Goal: Task Accomplishment & Management: Use online tool/utility

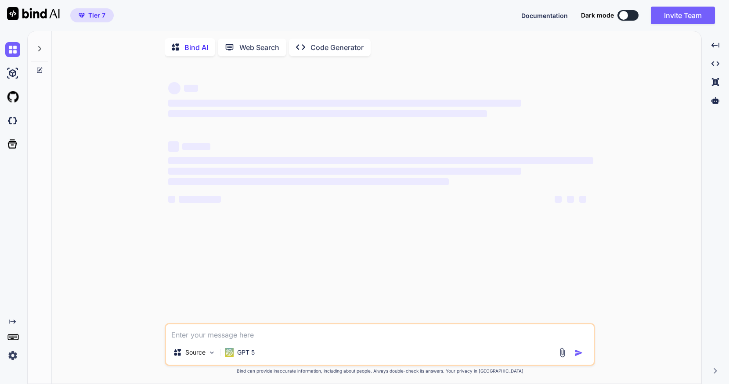
scroll to position [4, 0]
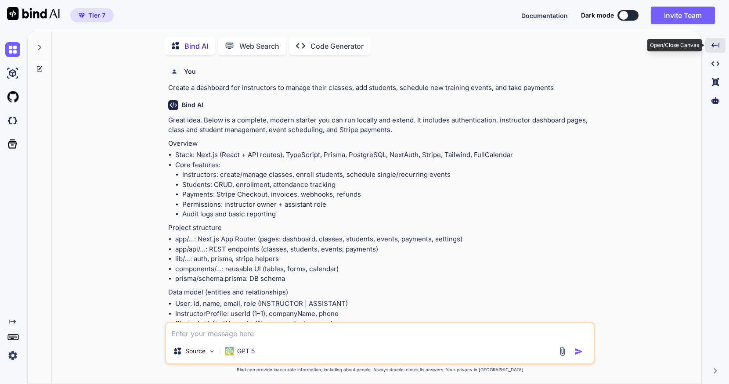
click at [715, 43] on icon "Created with Pixso." at bounding box center [716, 45] width 8 height 8
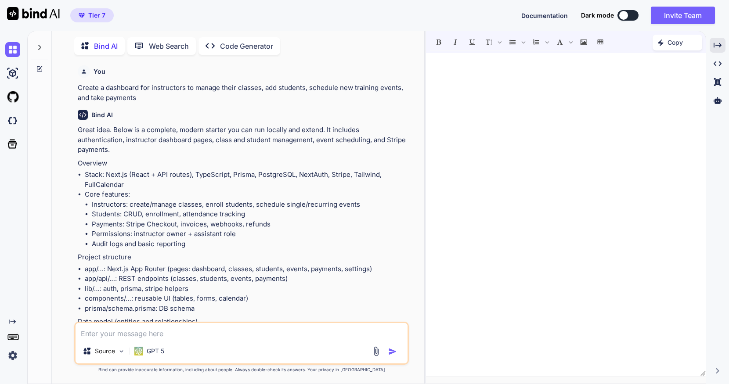
click at [223, 284] on li "lib/…: auth, prisma, stripe helpers" at bounding box center [246, 289] width 323 height 10
click at [228, 43] on p "Code Generator" at bounding box center [246, 46] width 53 height 11
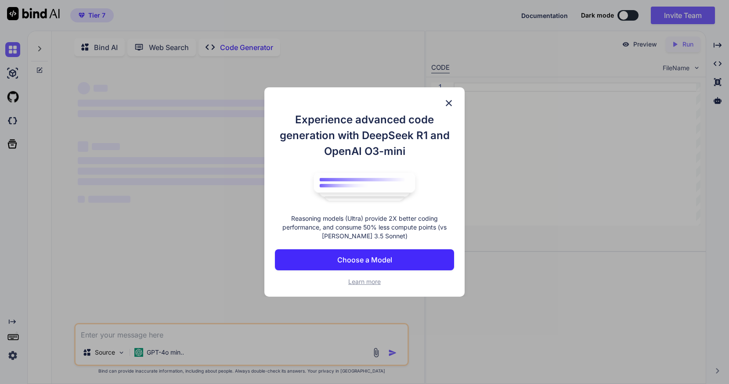
click at [387, 257] on p "Choose a Model" at bounding box center [364, 260] width 55 height 11
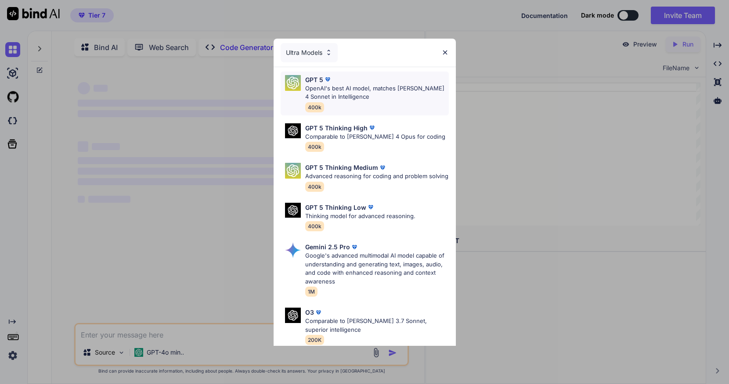
click at [338, 90] on p "OpenAI's best AI model, matches [PERSON_NAME] 4 Sonnet in Intelligence" at bounding box center [377, 92] width 144 height 17
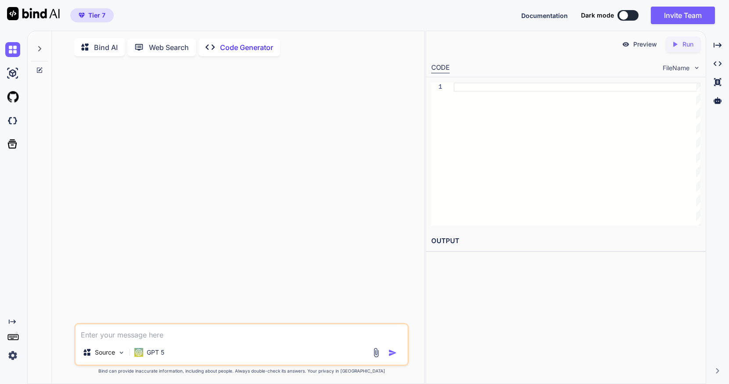
click at [629, 45] on img at bounding box center [626, 44] width 8 height 8
click at [683, 47] on p "Run" at bounding box center [688, 44] width 11 height 9
click at [41, 48] on icon at bounding box center [39, 48] width 3 height 5
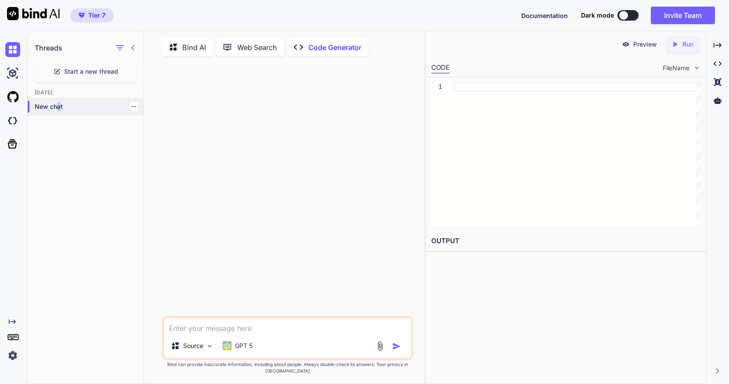
click at [58, 108] on p "New chat" at bounding box center [89, 106] width 109 height 9
click at [103, 111] on p "New chat" at bounding box center [89, 106] width 109 height 9
click at [101, 71] on span "Start a new thread" at bounding box center [91, 71] width 54 height 9
click at [227, 334] on textarea at bounding box center [288, 326] width 248 height 16
paste textarea "create a dashboard for instructors to manage their classes, add students, sched…"
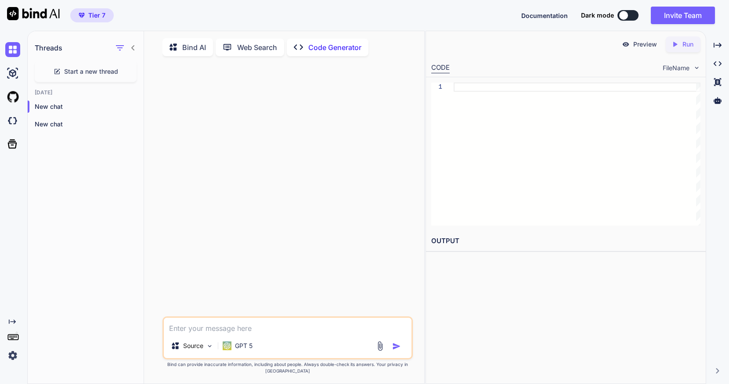
type textarea "x"
type textarea "create a dashboard for instructors to manage their classes, add students, sched…"
type textarea "x"
type textarea "Create a dashboard for instructors to manage their classes, add students, sched…"
click at [396, 351] on img "button" at bounding box center [396, 346] width 9 height 9
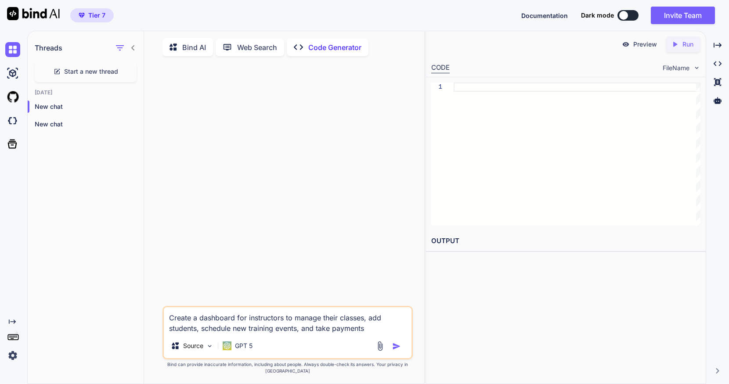
type textarea "x"
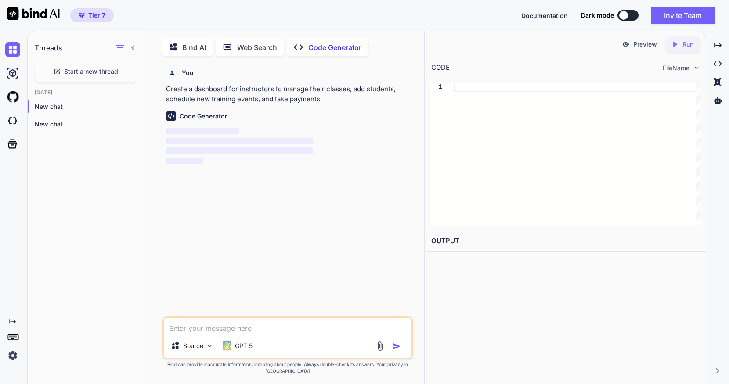
scroll to position [4, 0]
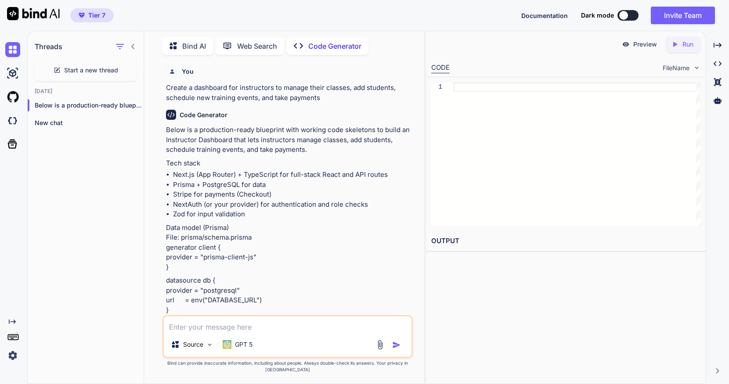
click at [639, 42] on p "Preview" at bounding box center [645, 44] width 24 height 9
click at [640, 46] on p "Preview" at bounding box center [645, 44] width 24 height 9
click at [356, 161] on p "Tech stack" at bounding box center [288, 164] width 245 height 10
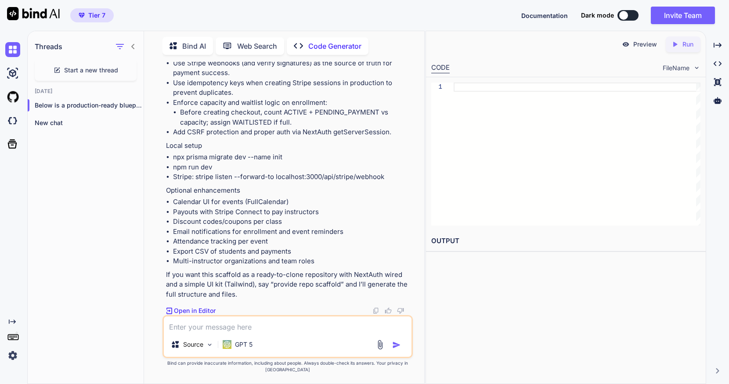
scroll to position [6148, 0]
click at [206, 315] on p "Open in Editor" at bounding box center [195, 311] width 42 height 9
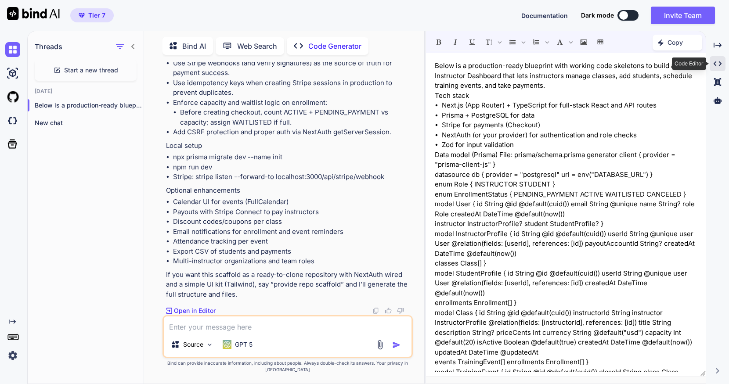
click at [721, 61] on icon "Created with Pixso." at bounding box center [718, 64] width 8 height 8
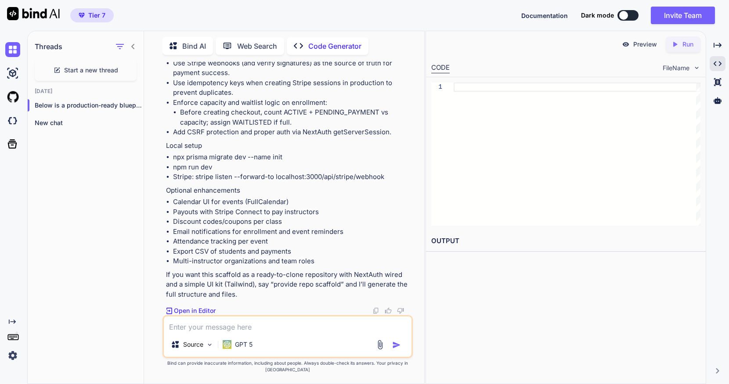
click at [651, 43] on p "Preview" at bounding box center [645, 44] width 24 height 9
click at [630, 45] on div "Preview" at bounding box center [639, 44] width 49 height 16
click at [694, 45] on div "Created with Pixso. Run" at bounding box center [683, 44] width 35 height 16
click at [683, 45] on p "Run" at bounding box center [688, 44] width 11 height 9
click at [679, 45] on icon "Created with Pixso." at bounding box center [676, 44] width 11 height 8
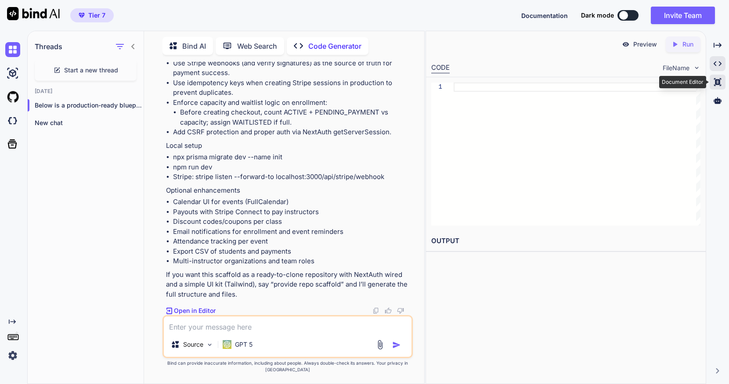
click at [717, 85] on icon "Created with Pixso." at bounding box center [718, 82] width 8 height 8
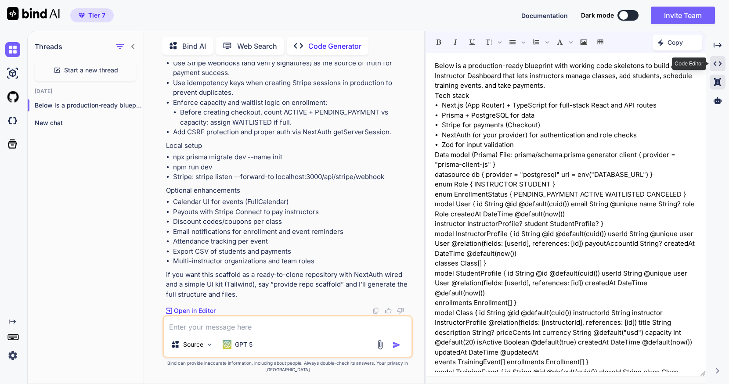
click at [717, 65] on icon "Created with Pixso." at bounding box center [718, 64] width 8 height 8
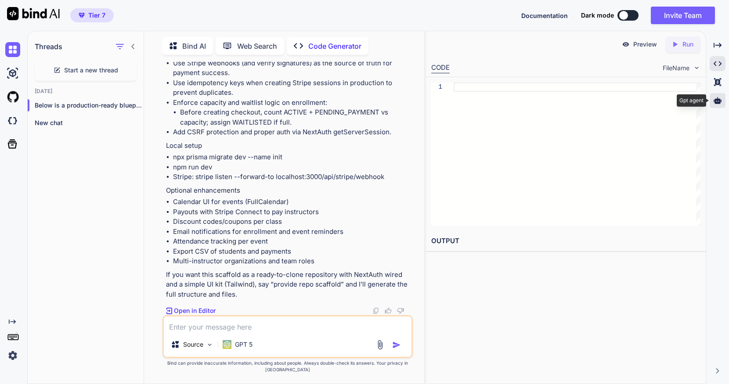
click at [722, 102] on div at bounding box center [718, 100] width 16 height 15
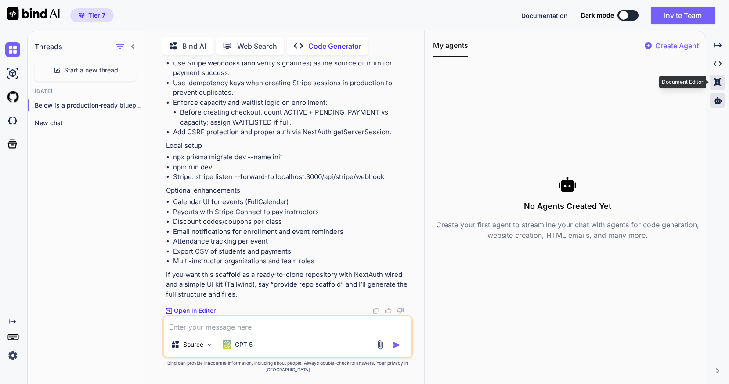
click at [716, 87] on div "Created with Pixso." at bounding box center [718, 82] width 16 height 15
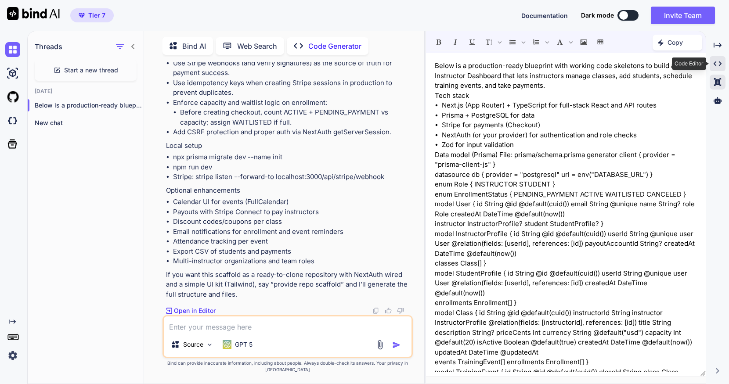
click at [716, 67] on icon "Created with Pixso." at bounding box center [718, 64] width 8 height 8
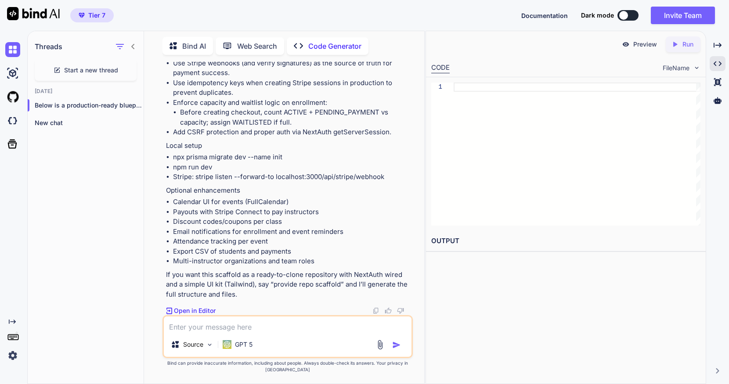
click at [454, 243] on h2 "OUTPUT" at bounding box center [566, 241] width 280 height 21
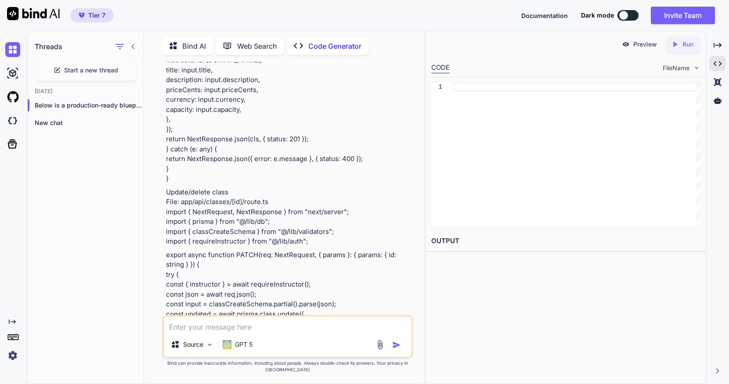
scroll to position [1843, 0]
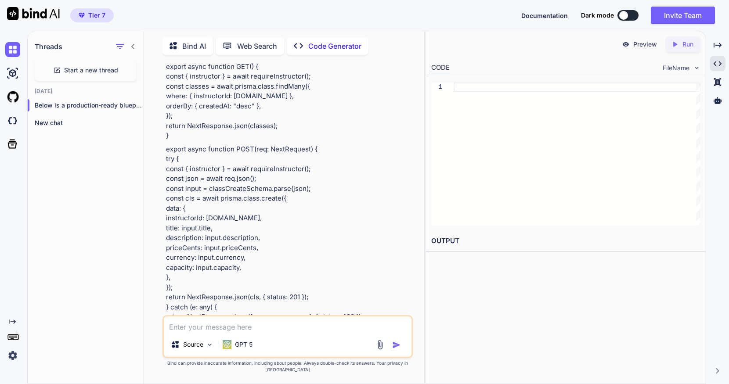
click at [195, 45] on p "Bind AI" at bounding box center [194, 46] width 24 height 11
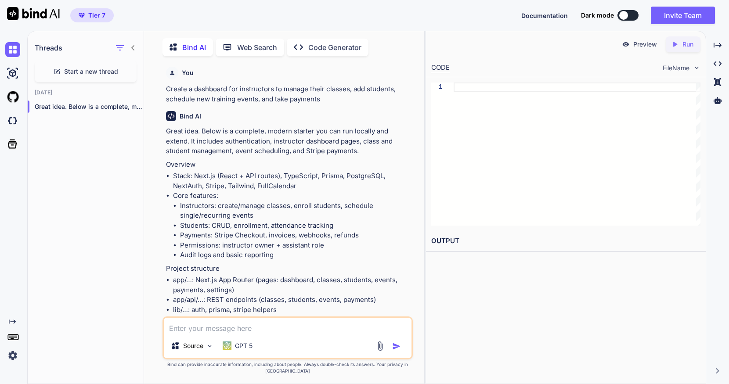
scroll to position [4, 0]
click at [643, 45] on p "Preview" at bounding box center [645, 44] width 24 height 9
click at [261, 45] on p "Web Search" at bounding box center [257, 46] width 40 height 11
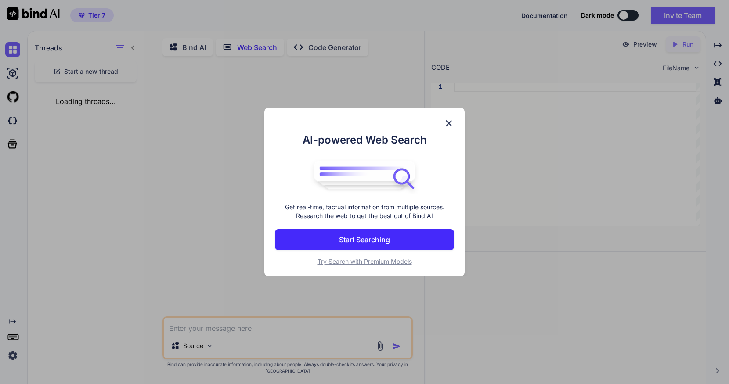
scroll to position [4, 0]
click at [449, 123] on img at bounding box center [449, 123] width 11 height 11
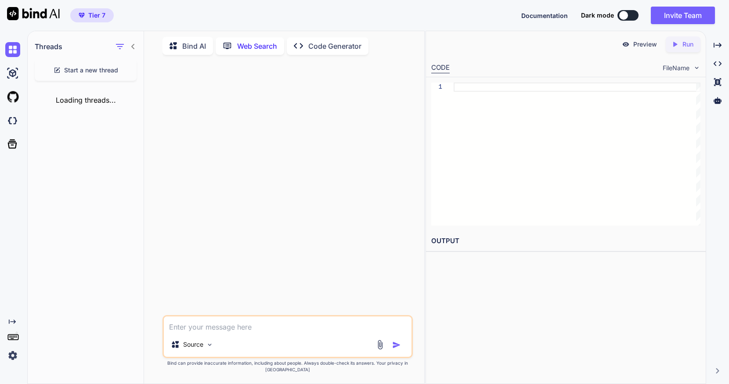
click at [345, 41] on p "Code Generator" at bounding box center [334, 46] width 53 height 11
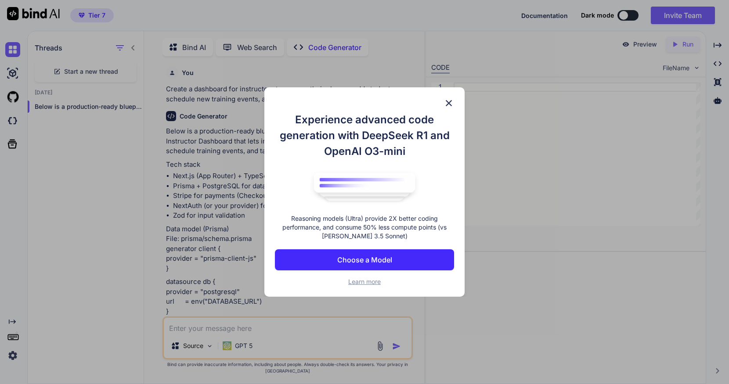
scroll to position [4, 0]
click at [448, 105] on img at bounding box center [449, 103] width 11 height 11
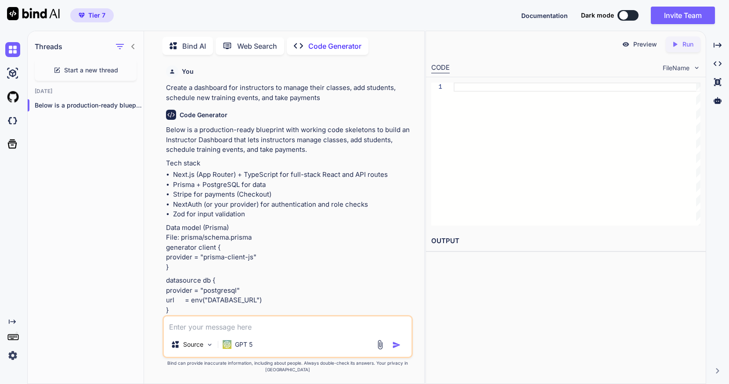
click at [340, 177] on li "Next.js (App Router) + TypeScript for full-stack React and API routes" at bounding box center [292, 175] width 238 height 10
click at [444, 67] on div "CODE" at bounding box center [440, 68] width 18 height 11
click at [645, 46] on p "Preview" at bounding box center [645, 44] width 24 height 9
click at [693, 71] on div "FileName" at bounding box center [682, 68] width 38 height 9
click at [695, 69] on img at bounding box center [696, 67] width 7 height 7
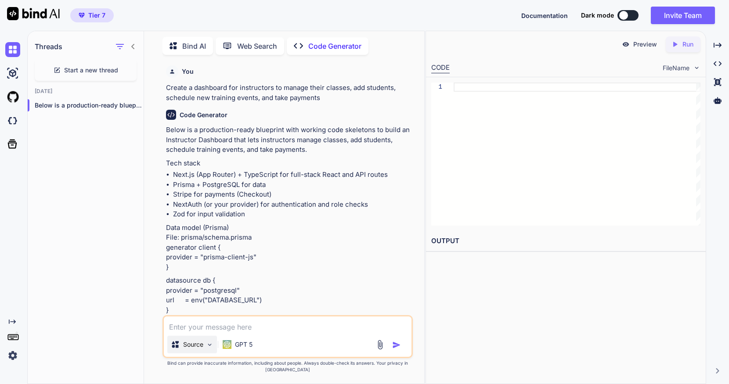
click at [206, 353] on div "Source" at bounding box center [192, 345] width 50 height 18
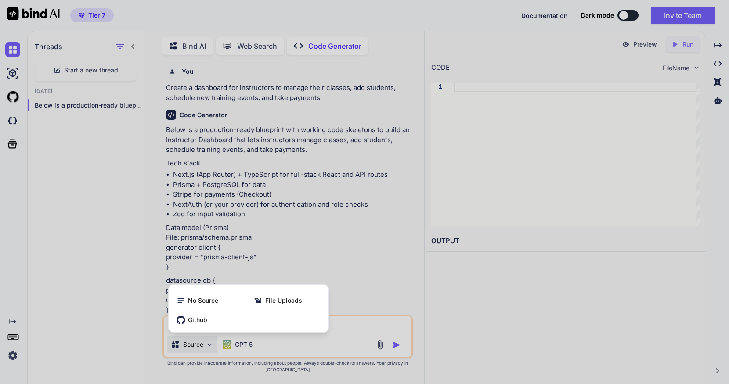
click at [271, 233] on div at bounding box center [364, 192] width 729 height 384
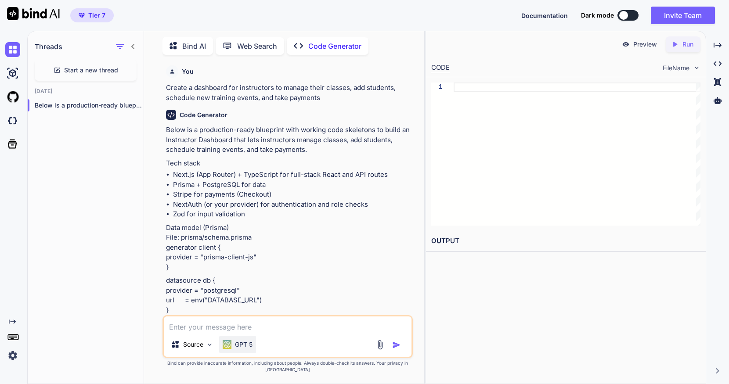
click at [250, 349] on p "GPT 5" at bounding box center [244, 344] width 18 height 9
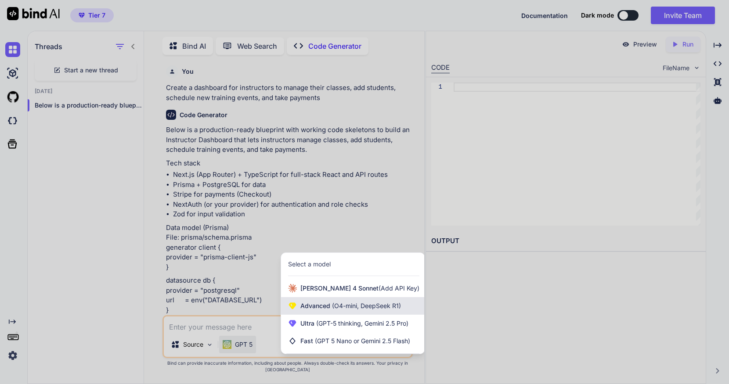
click at [392, 310] on span "(O4-mini, DeepSeek R1)" at bounding box center [365, 305] width 71 height 7
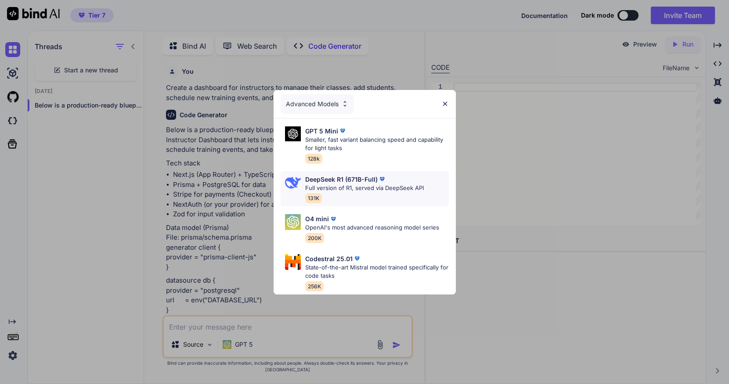
click at [373, 190] on p "Full version of R1, served via DeepSeek API" at bounding box center [364, 188] width 119 height 9
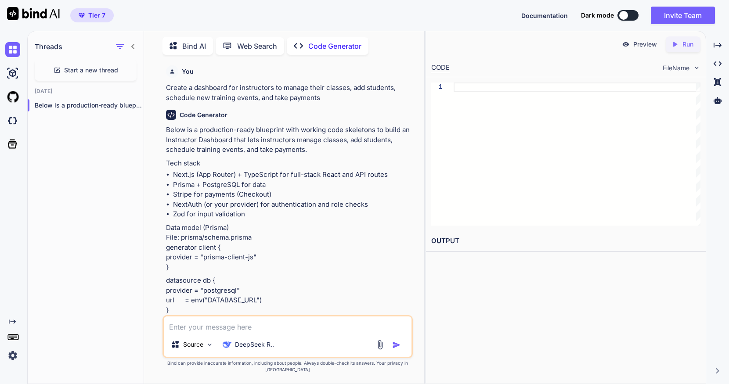
click at [652, 41] on p "Preview" at bounding box center [645, 44] width 24 height 9
click at [642, 44] on p "Preview" at bounding box center [645, 44] width 24 height 9
click at [596, 17] on span "Dark mode" at bounding box center [597, 15] width 33 height 9
click at [9, 72] on img at bounding box center [12, 73] width 15 height 15
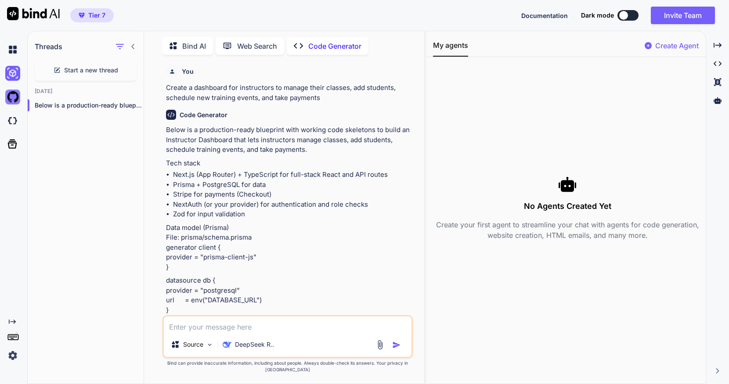
click at [11, 94] on img at bounding box center [12, 97] width 15 height 15
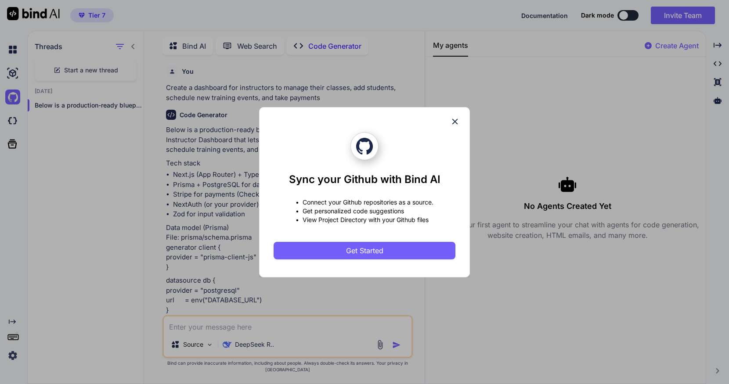
click at [454, 122] on icon at bounding box center [455, 122] width 10 height 10
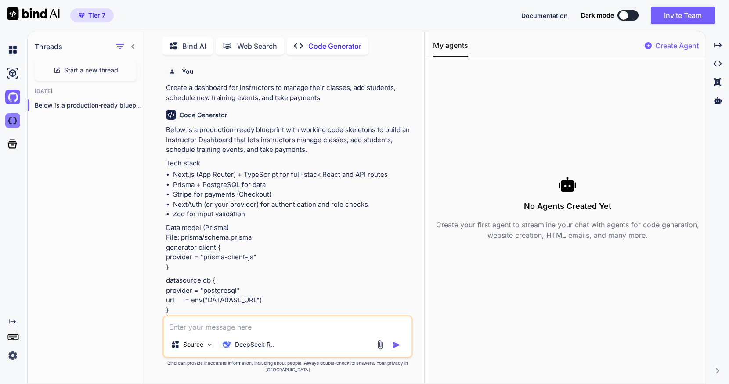
click at [14, 126] on img at bounding box center [12, 120] width 15 height 15
click at [12, 50] on img at bounding box center [12, 49] width 15 height 15
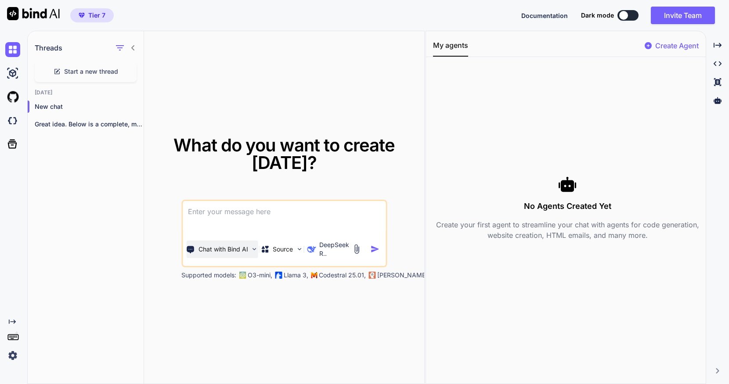
click at [253, 249] on img at bounding box center [254, 249] width 7 height 7
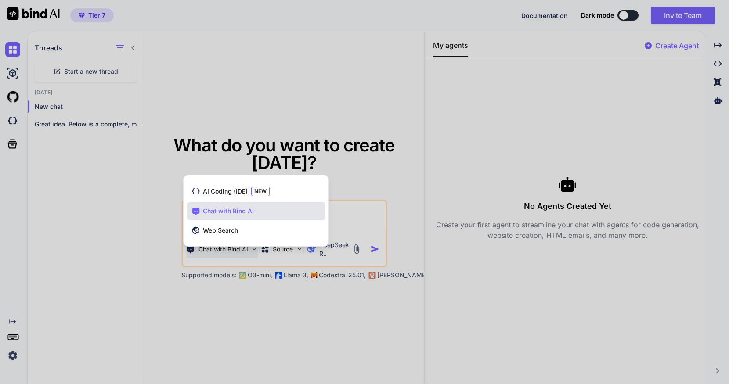
click at [253, 249] on div at bounding box center [364, 192] width 729 height 384
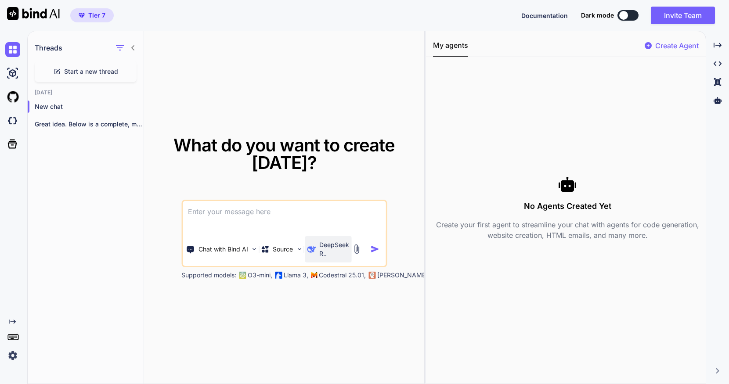
click at [350, 251] on div "DeepSeek R.." at bounding box center [328, 249] width 46 height 26
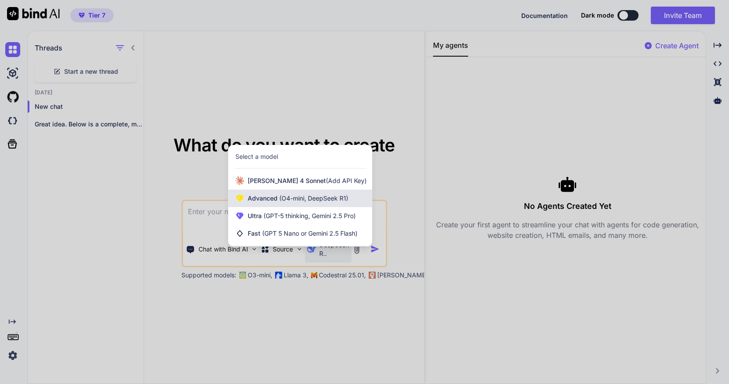
click at [329, 196] on span "(O4-mini, DeepSeek R1)" at bounding box center [313, 198] width 71 height 7
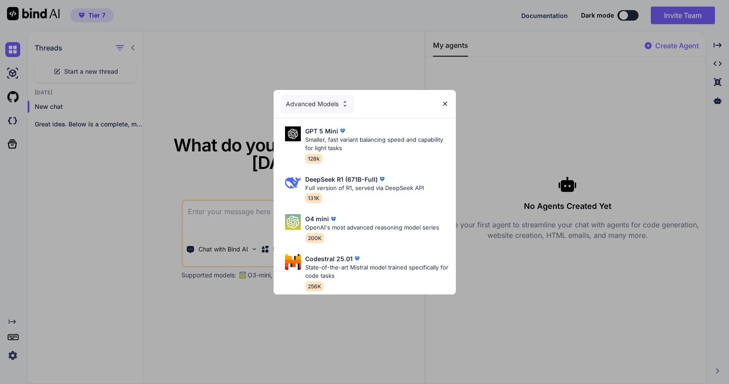
click at [324, 104] on div "Advanced Models" at bounding box center [317, 103] width 73 height 19
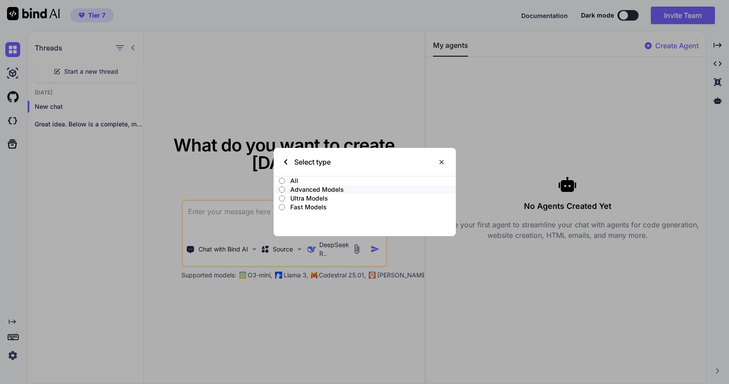
click at [439, 161] on img at bounding box center [441, 162] width 7 height 7
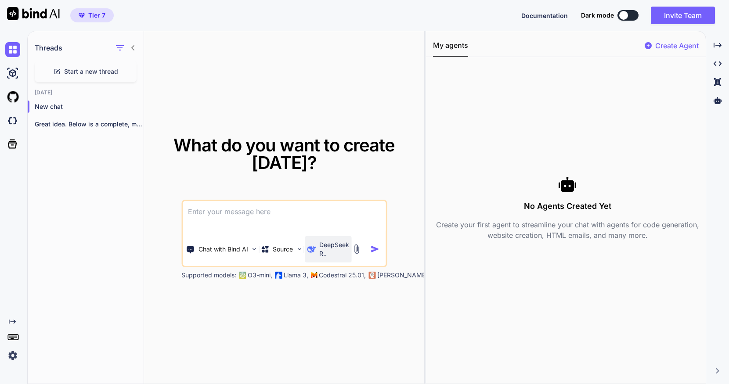
click at [343, 250] on p "DeepSeek R.." at bounding box center [334, 250] width 30 height 18
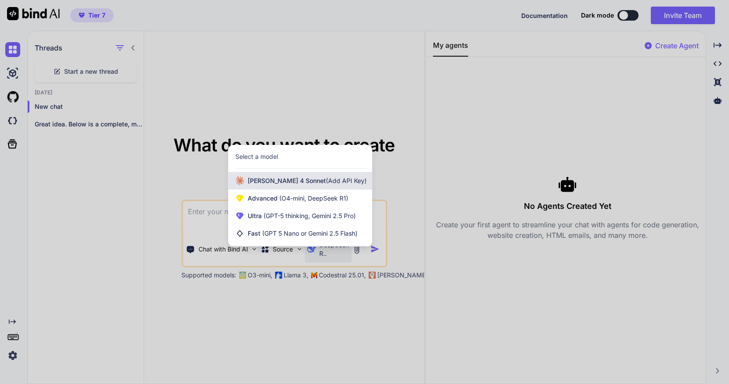
click at [291, 178] on span "Claude 4 Sonnet (Add API Key)" at bounding box center [307, 181] width 119 height 9
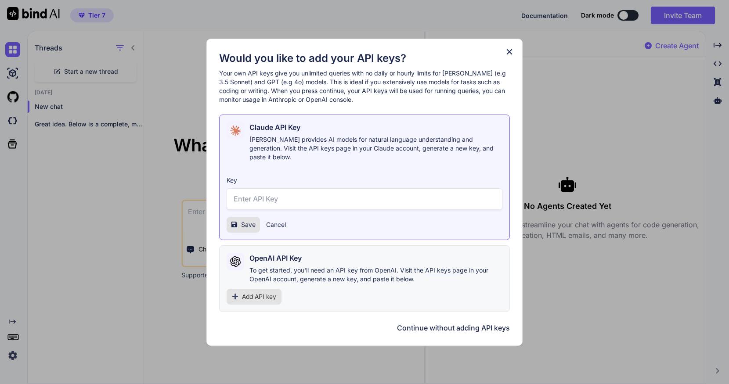
click at [512, 52] on icon at bounding box center [510, 52] width 10 height 10
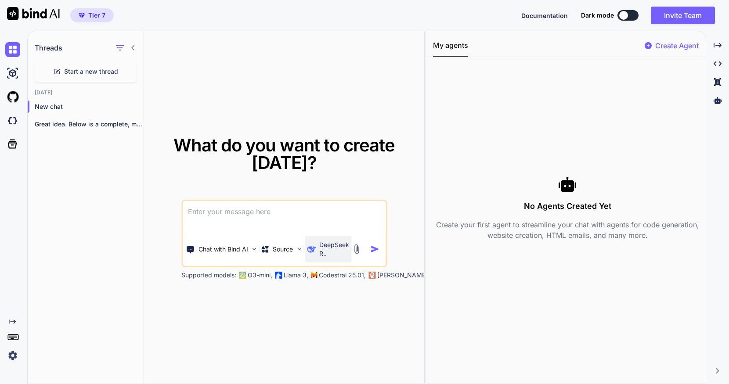
click at [325, 247] on p "DeepSeek R.." at bounding box center [334, 250] width 30 height 18
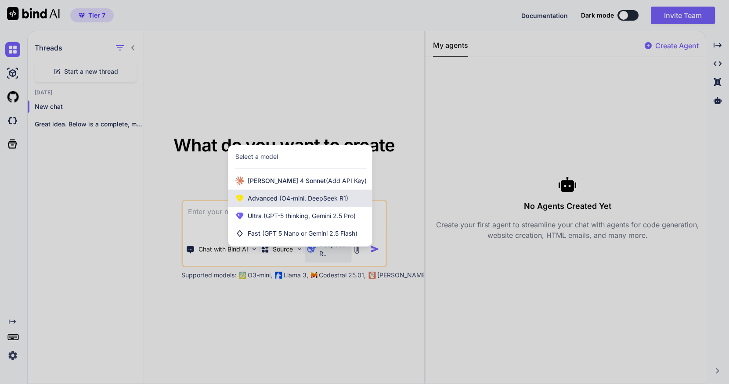
click at [299, 195] on span "(O4-mini, DeepSeek R1)" at bounding box center [313, 198] width 71 height 7
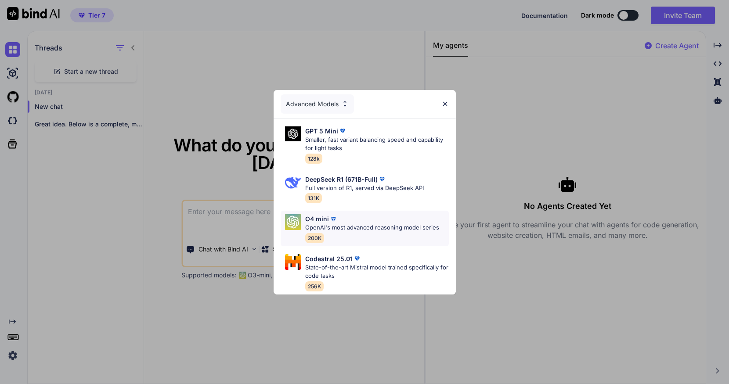
click at [319, 224] on p "OpenAI's most advanced reasoning model series" at bounding box center [372, 228] width 134 height 9
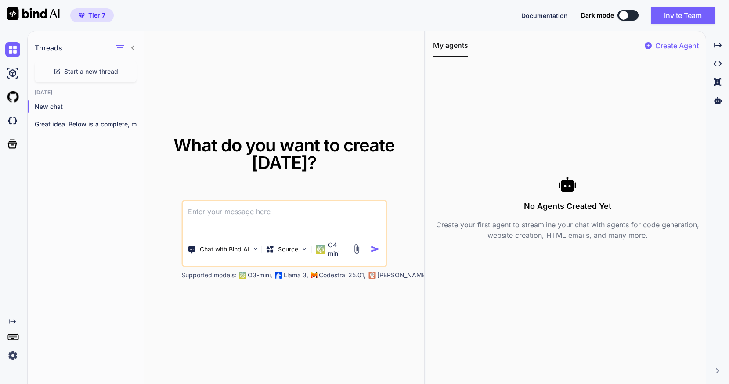
click at [269, 209] on textarea at bounding box center [284, 217] width 203 height 33
paste textarea "create a dashboard for instructors to manage their classes, add students, sched…"
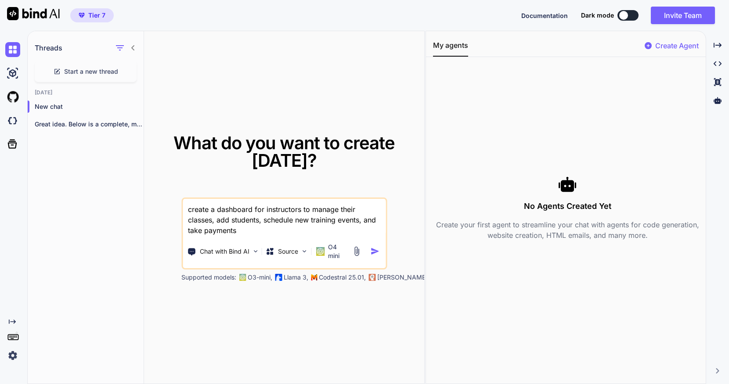
drag, startPoint x: 192, startPoint y: 209, endPoint x: 177, endPoint y: 209, distance: 15.4
click at [177, 209] on div "What do you want to create today? create a dashboard for instructors to manage …" at bounding box center [284, 208] width 257 height 148
type textarea "Create a dashboard for instructors to manage their classes, add students, sched…"
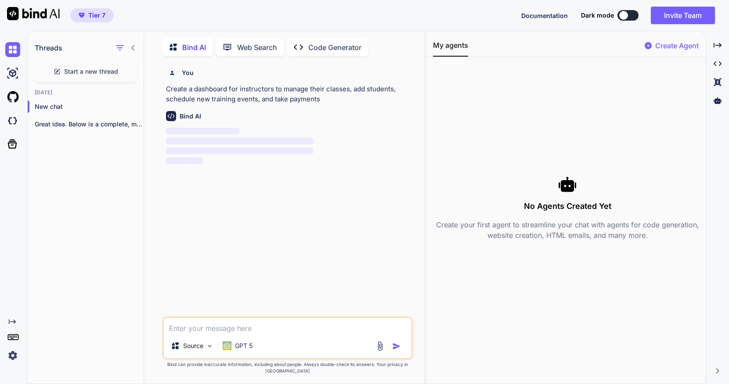
scroll to position [4, 0]
click at [718, 61] on icon "Created with Pixso." at bounding box center [718, 64] width 8 height 8
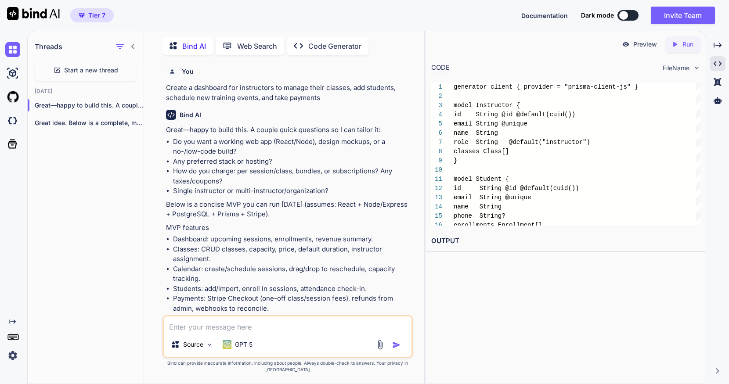
click at [650, 42] on p "Preview" at bounding box center [645, 44] width 24 height 9
click at [642, 44] on p "Preview" at bounding box center [645, 44] width 24 height 9
click at [688, 44] on p "Run" at bounding box center [688, 44] width 11 height 9
click at [643, 43] on p "Preview" at bounding box center [645, 44] width 24 height 9
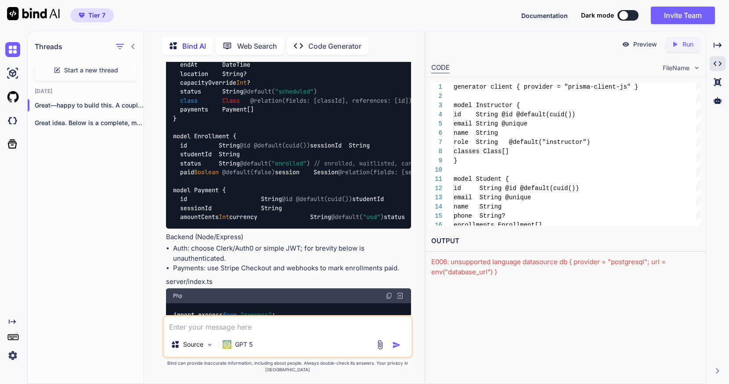
scroll to position [0, 0]
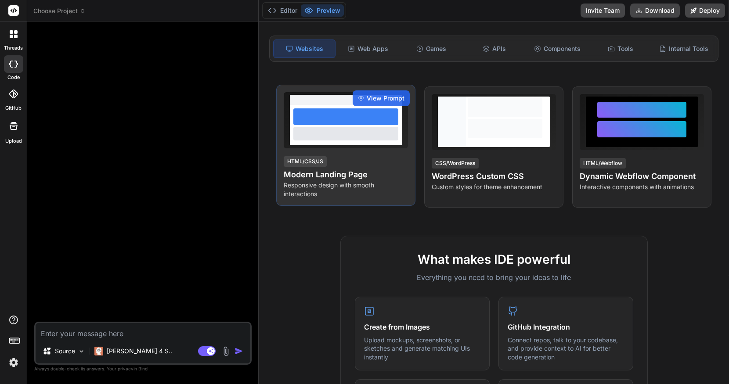
scroll to position [96, 0]
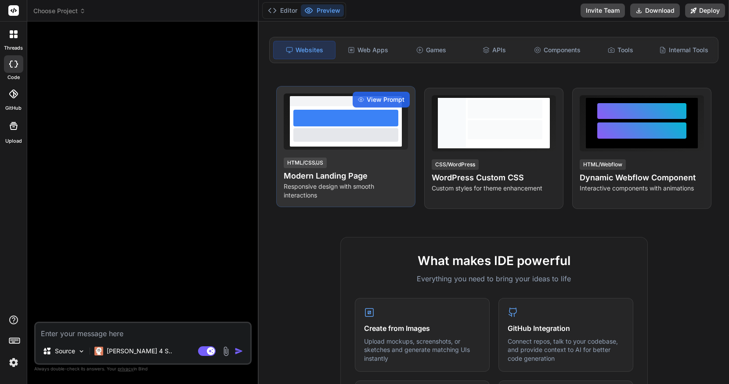
click at [344, 178] on h4 "Modern Landing Page" at bounding box center [346, 176] width 124 height 12
click at [382, 103] on span "View Prompt" at bounding box center [386, 99] width 38 height 9
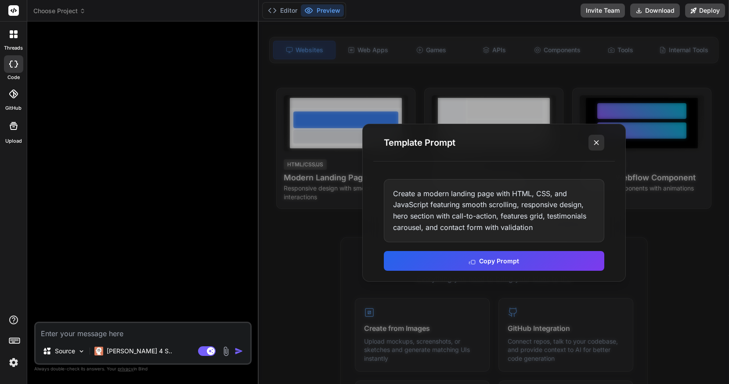
click at [597, 146] on icon at bounding box center [596, 142] width 9 height 9
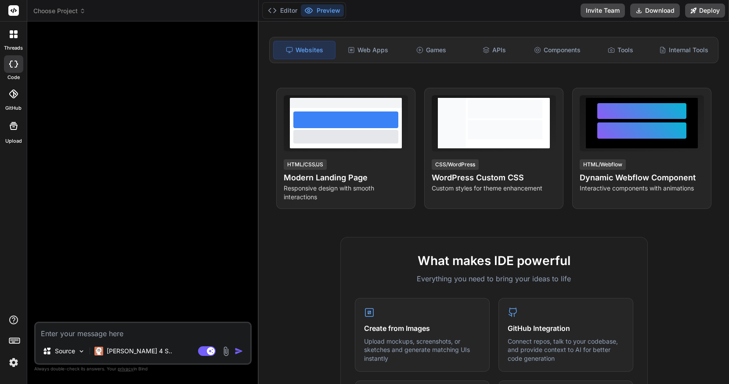
click at [331, 7] on button "Preview" at bounding box center [322, 10] width 43 height 12
click at [101, 53] on div at bounding box center [144, 175] width 216 height 293
click at [80, 333] on textarea at bounding box center [143, 331] width 215 height 16
click at [129, 351] on p "[PERSON_NAME] 4 S.." at bounding box center [139, 351] width 65 height 9
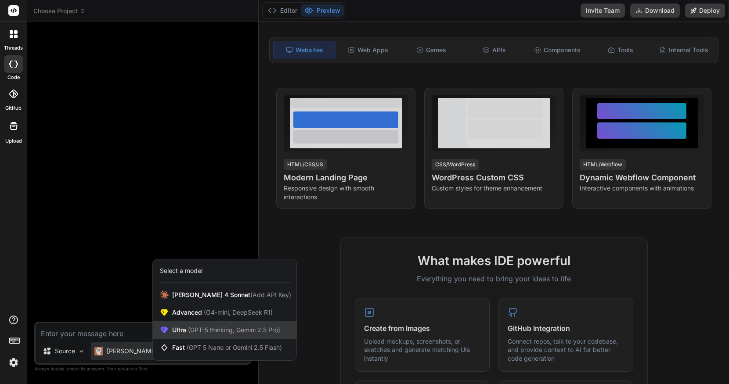
click at [202, 333] on span "(GPT-5 thinking, Gemini 2.5 Pro)" at bounding box center [233, 329] width 94 height 7
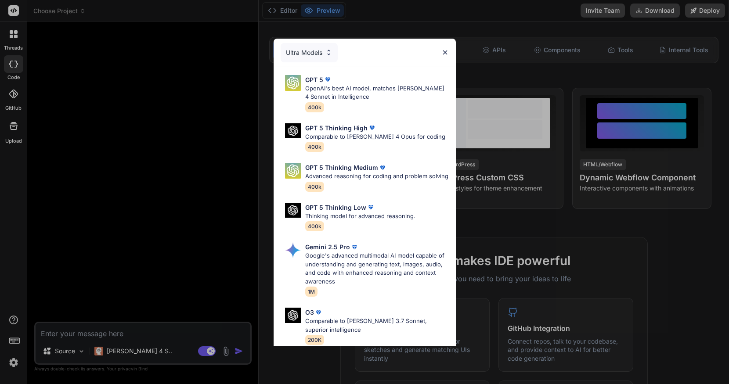
click at [140, 350] on div "Ultra Models GPT 5 OpenAI's best AI model, matches [PERSON_NAME] 4 Sonnet in In…" at bounding box center [364, 192] width 729 height 384
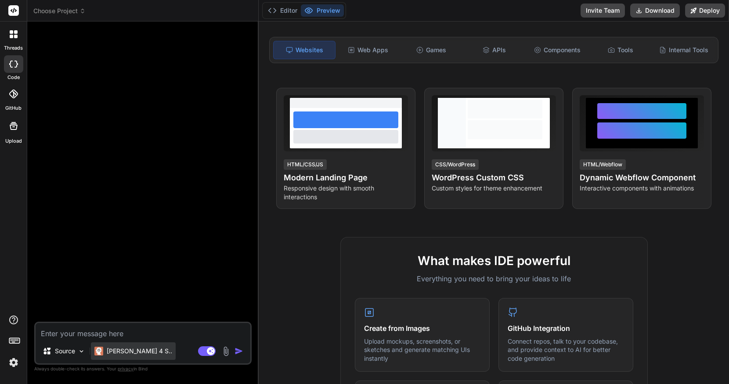
click at [133, 351] on p "[PERSON_NAME] 4 S.." at bounding box center [139, 351] width 65 height 9
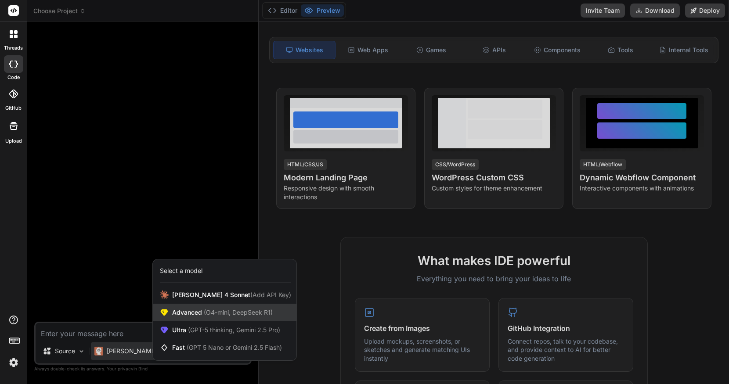
click at [199, 314] on span "Advanced (O4-mini, DeepSeek R1)" at bounding box center [222, 312] width 101 height 9
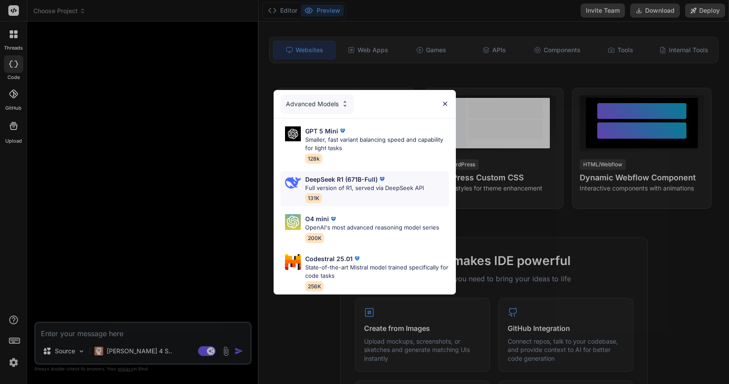
click at [356, 188] on p "Full version of R1, served via DeepSeek API" at bounding box center [364, 188] width 119 height 9
type textarea "x"
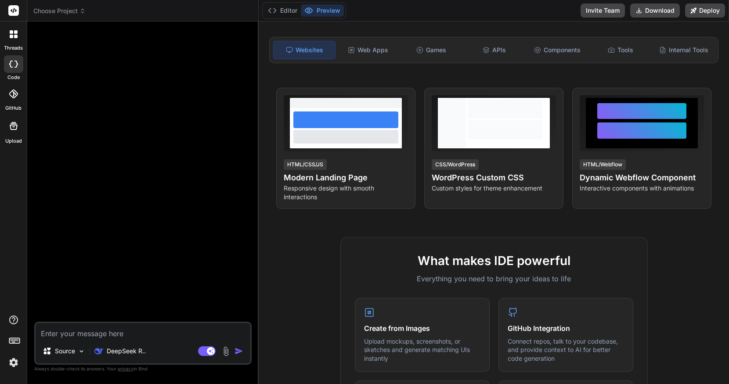
click at [108, 338] on textarea at bounding box center [143, 331] width 215 height 16
paste textarea "hxv.JKX1gyn6ydj1mun"
type textarea "hxv.JKX1gyn6ydj1mun"
type textarea "x"
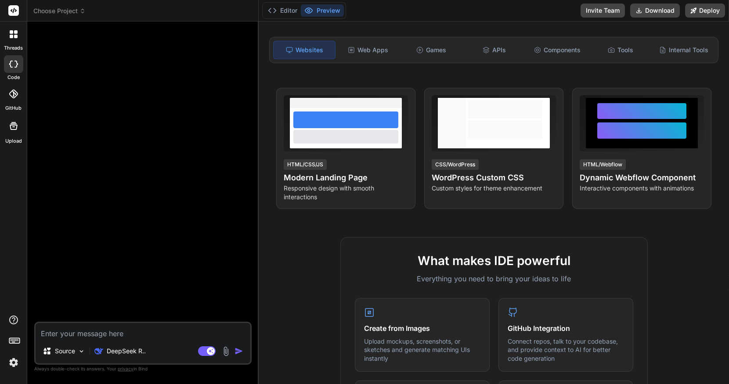
paste textarea "hxv.JKX1gyn6ydj1mun"
type textarea "hxv.JKX1gyn6ydj1mun"
type textarea "x"
click at [72, 332] on textarea at bounding box center [143, 331] width 215 height 16
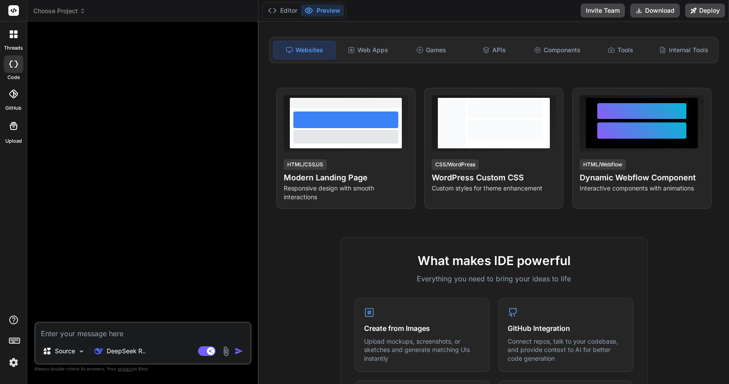
paste textarea "create a dashboard for instructors to manage their classes, add students, sched…"
type textarea "create a dashboard for instructors to manage their classes, add students, sched…"
type textarea "x"
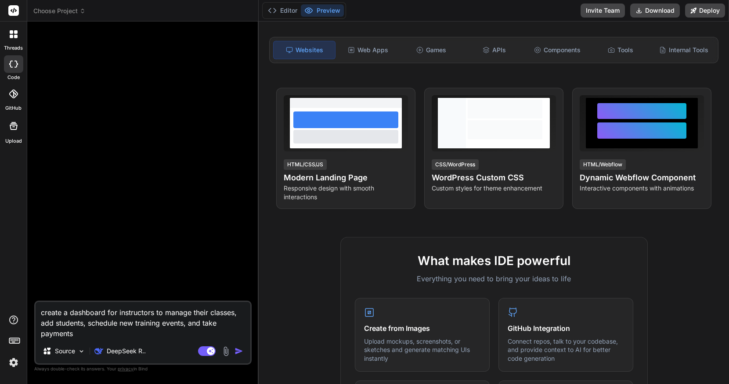
type textarea "create a dashboard for instructors to manage their classes, add students, sched…"
click at [238, 350] on img "button" at bounding box center [239, 351] width 9 height 9
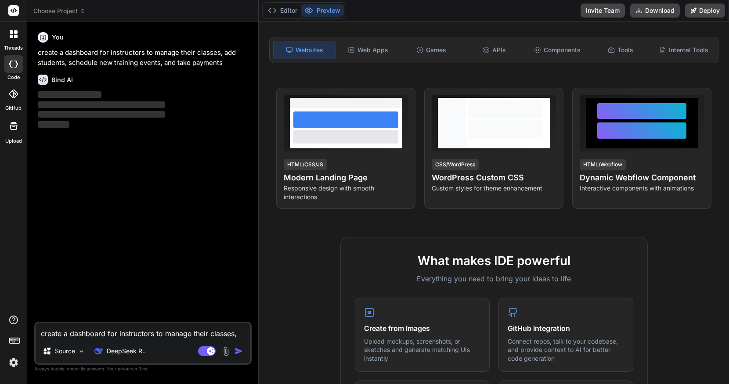
scroll to position [11, 0]
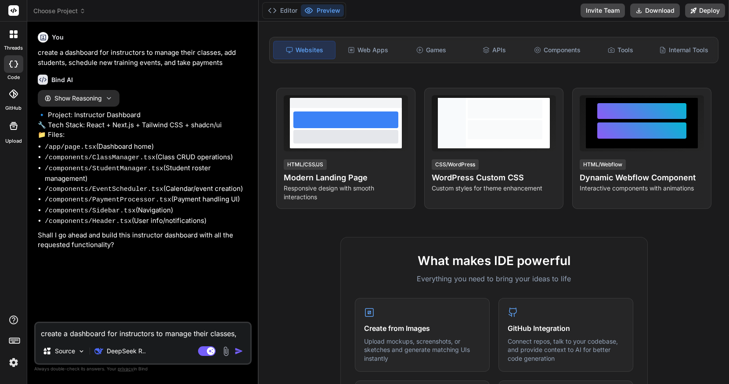
click at [107, 323] on textarea "create a dashboard for instructors to manage their classes, add students, sched…" at bounding box center [143, 331] width 215 height 16
type textarea "x"
type textarea "Y"
type textarea "x"
type textarea "Ye"
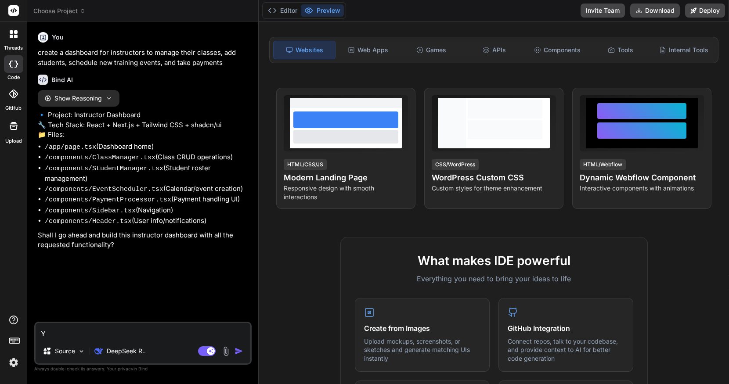
type textarea "x"
type textarea "Yes"
type textarea "x"
type textarea "Yes"
click at [238, 347] on img "button" at bounding box center [239, 351] width 9 height 9
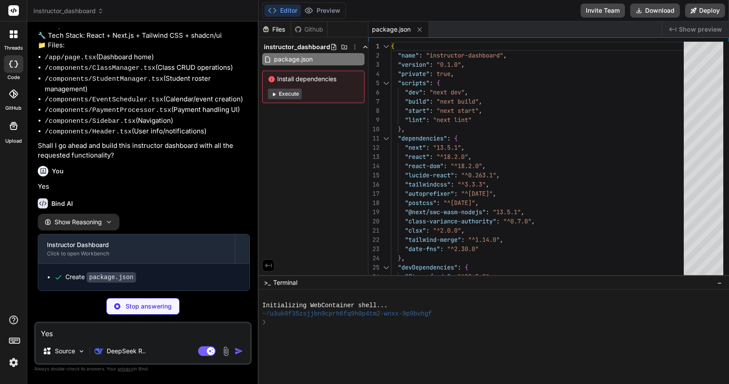
scroll to position [116, 0]
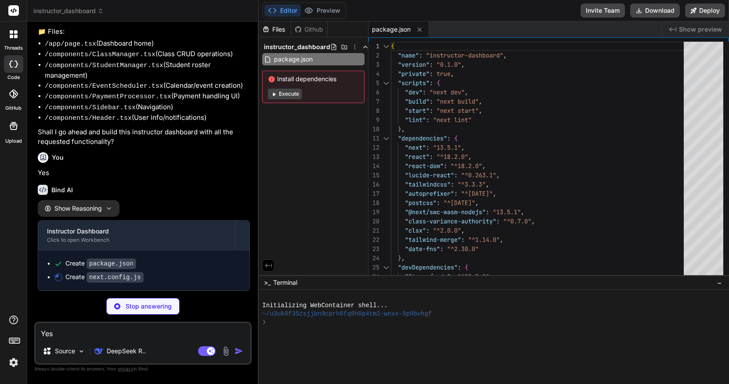
click at [289, 8] on button "Editor" at bounding box center [282, 10] width 36 height 12
type textarea "x"
type textarea "module.exports = nextConfig"
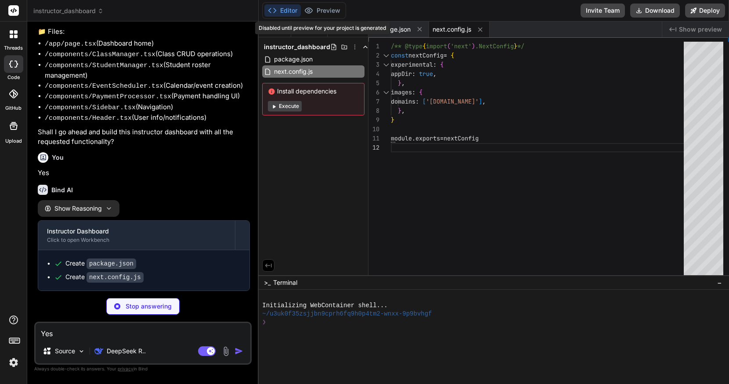
scroll to position [130, 0]
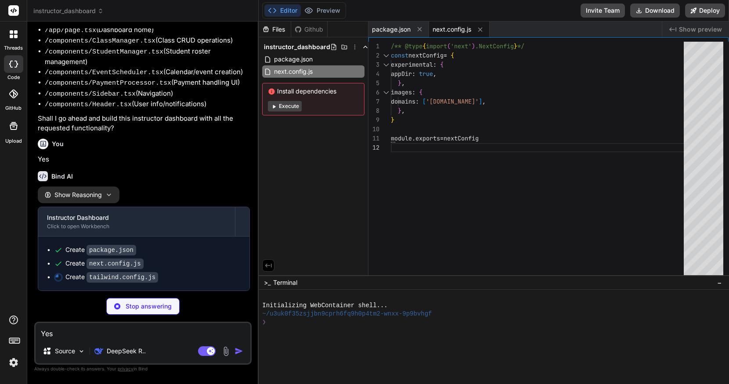
type textarea "x"
type textarea "borderRadius: { lg: "var(--radius)", md: "calc(var(--radius) - 2px)", sm: "calc…"
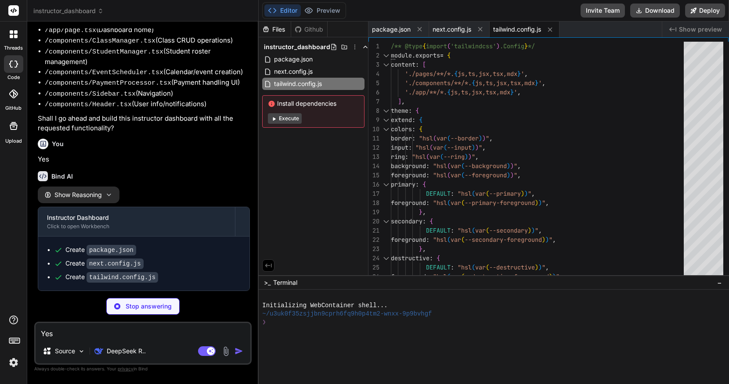
scroll to position [143, 0]
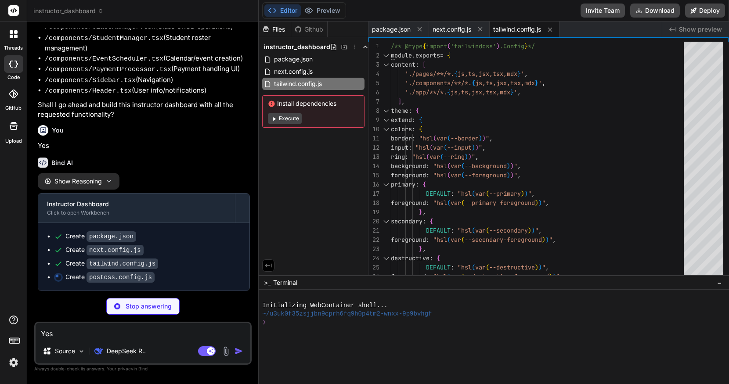
type textarea "x"
type textarea "module.exports = { plugins: { tailwindcss: {}, autoprefixer: {}, }, }"
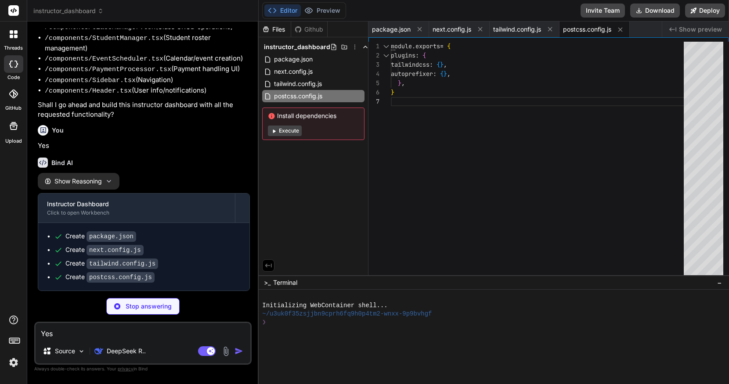
scroll to position [156, 0]
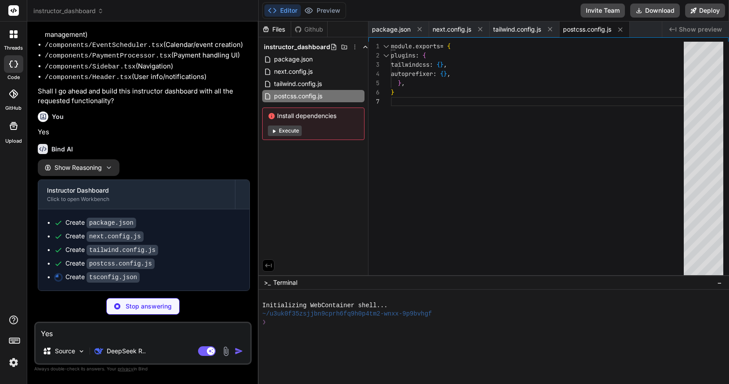
type textarea "x"
type textarea ""baseUrl": ".", "paths": { "@/*": ["./*"] } }, "include": ["next-env.d.ts", "**…"
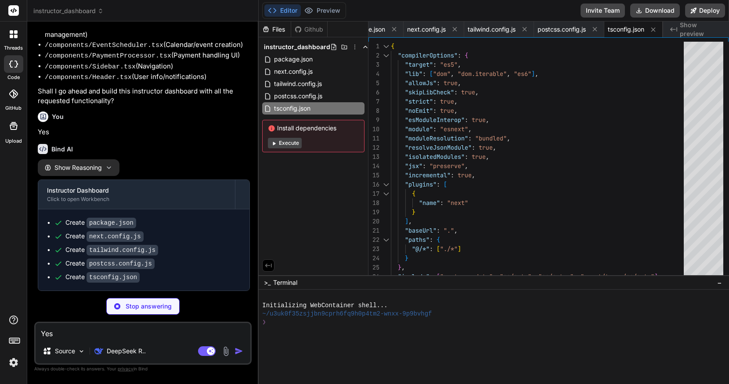
scroll to position [170, 0]
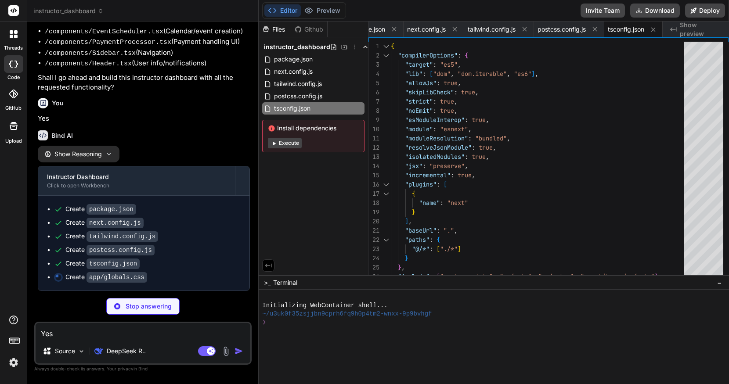
type textarea "x"
type textarea "@layer base { * { @apply border-border; } body { @apply bg-background text-fore…"
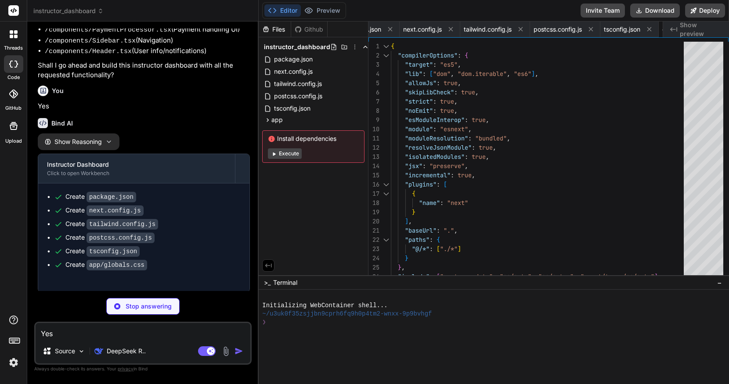
type textarea "x"
type textarea ") }"
type textarea "x"
type textarea "import { type ClassValue, clsx } from "clsx" import { twMerge } from "tailwind-…"
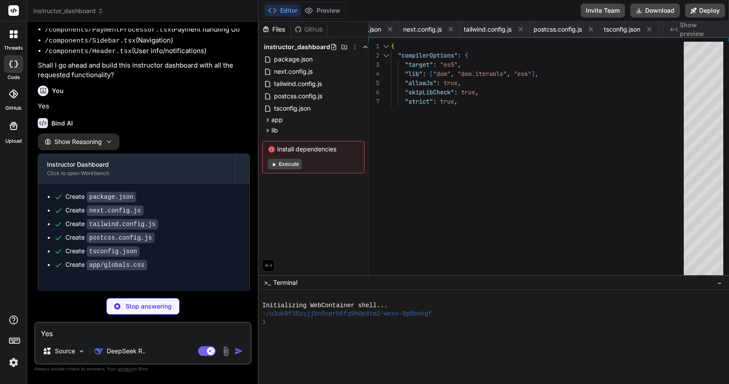
type textarea "x"
type textarea "} ) Button.displayName = "Button" export { Button, buttonVariants }"
type textarea "x"
type textarea "ref={ref} className={cn("flex items-center p-6 pt-0", className)} {...props} />…"
type textarea "x"
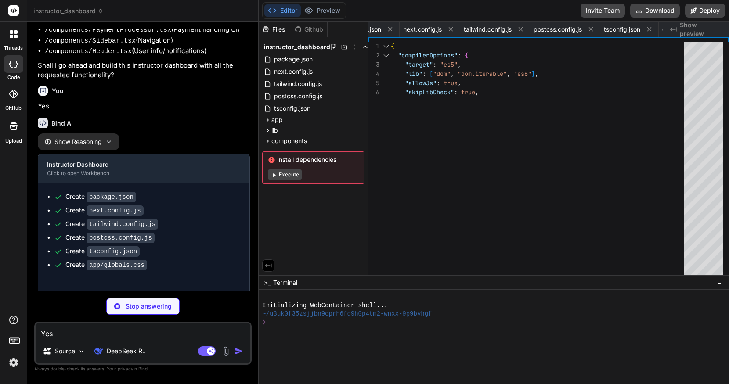
type textarea "ref={ref} {...props} /> ) } ) Input.displayName = "Input" export { Input }"
type textarea "x"
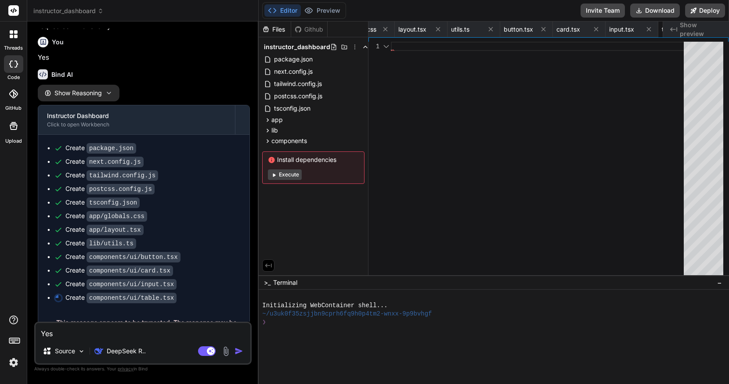
scroll to position [0, 0]
click at [281, 174] on button "Execute" at bounding box center [285, 175] width 34 height 11
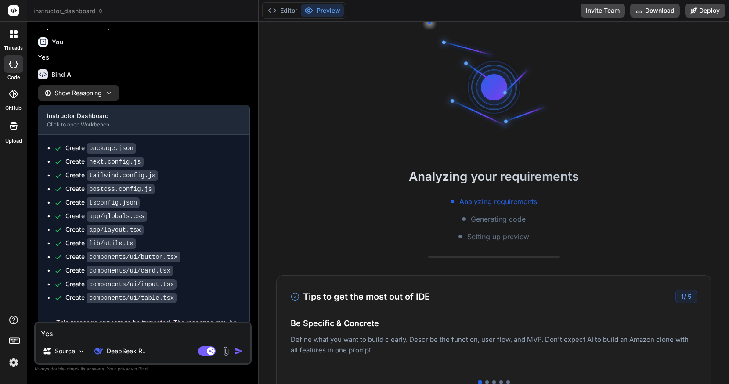
scroll to position [251, 0]
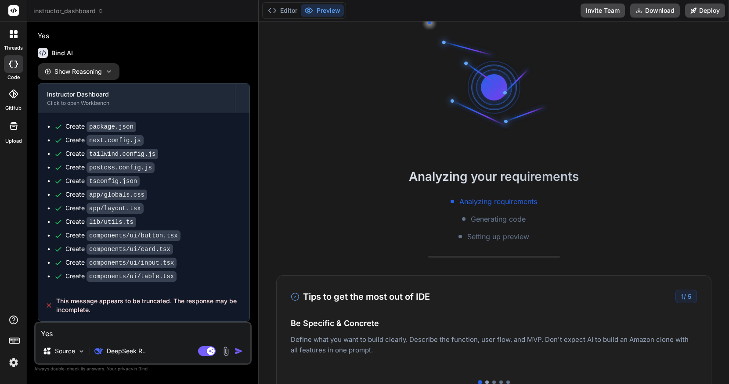
click at [487, 382] on div at bounding box center [487, 383] width 4 height 4
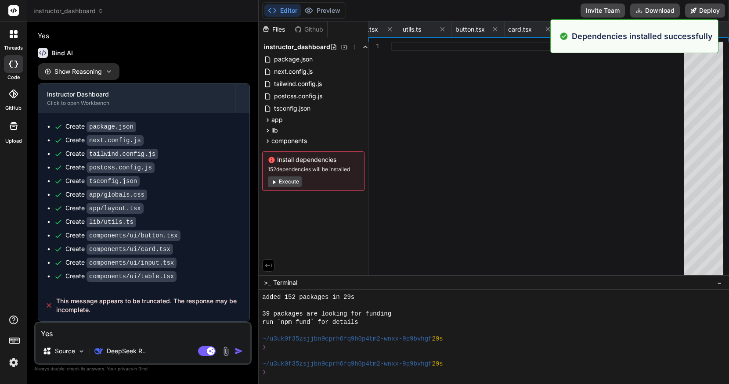
scroll to position [75, 0]
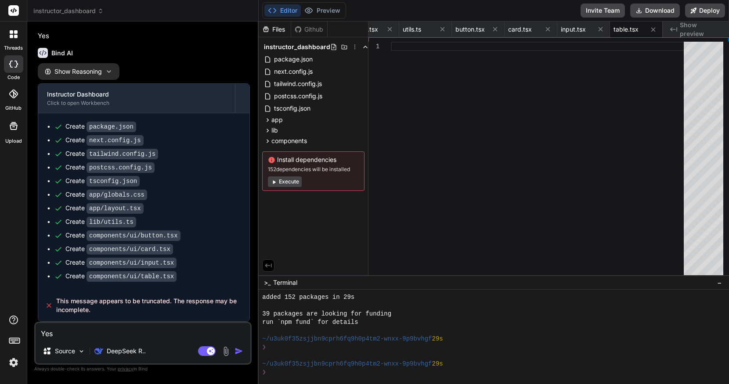
click at [290, 184] on button "Execute" at bounding box center [285, 182] width 34 height 11
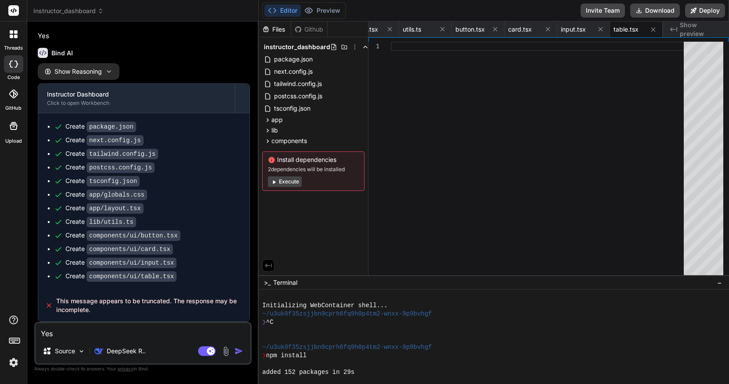
scroll to position [0, 0]
click at [289, 183] on button "Execute" at bounding box center [285, 182] width 34 height 11
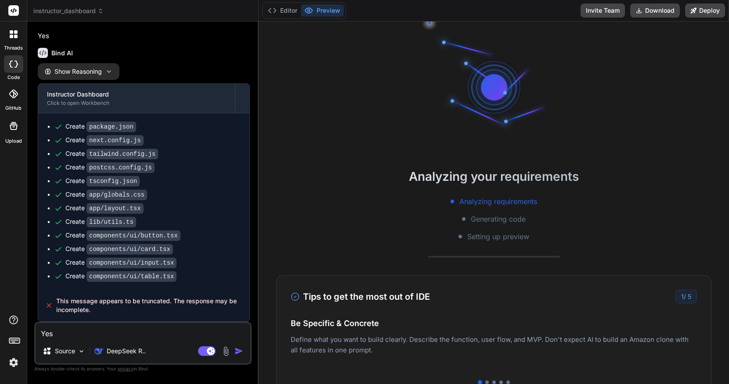
type textarea "x"
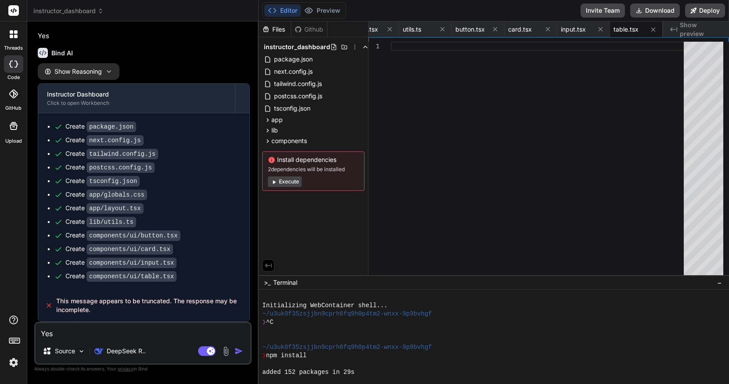
click at [690, 30] on span "Show preview" at bounding box center [701, 30] width 42 height 18
click at [673, 33] on div "Created with Pixso. Show preview" at bounding box center [696, 30] width 66 height 16
click at [395, 29] on span "package.json" at bounding box center [391, 29] width 39 height 9
type textarea "}"
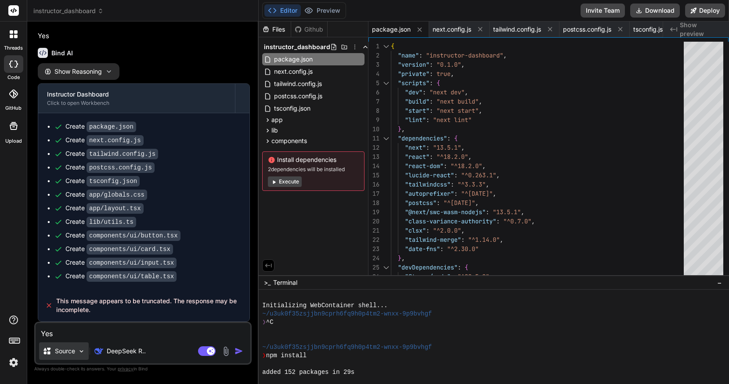
click at [81, 350] on img at bounding box center [81, 351] width 7 height 7
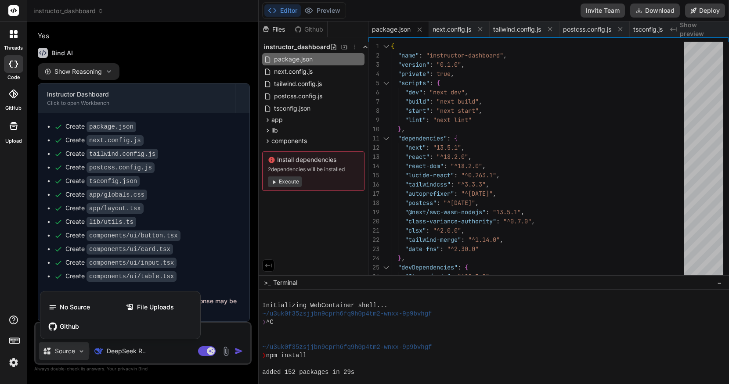
click at [81, 350] on div at bounding box center [364, 192] width 729 height 384
type textarea "x"
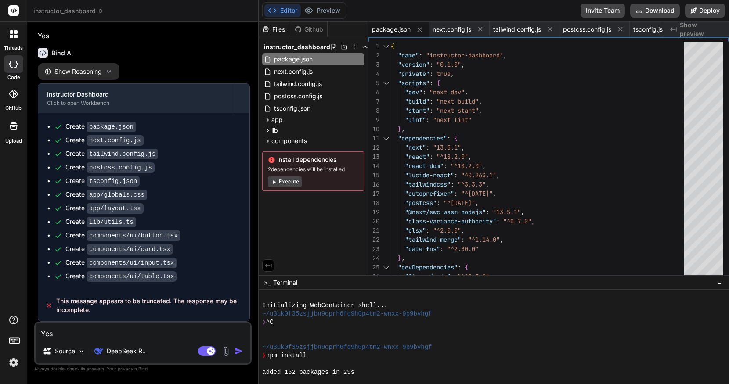
click at [98, 303] on span "This message appears to be truncated. The response may be incomplete." at bounding box center [149, 306] width 186 height 18
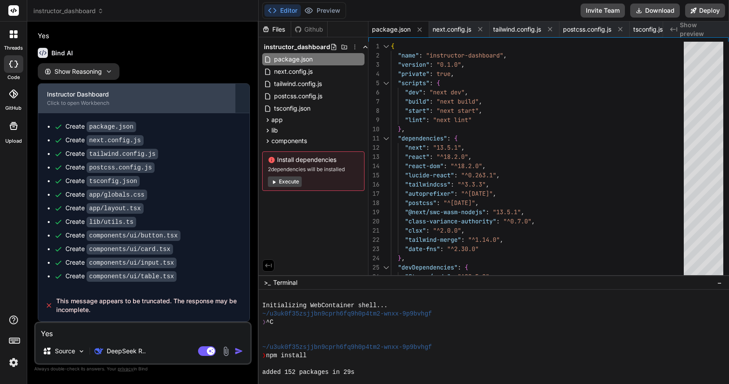
click at [87, 100] on div "Click to open Workbench" at bounding box center [136, 103] width 179 height 7
click at [91, 100] on div "Click to open Workbench" at bounding box center [136, 103] width 179 height 7
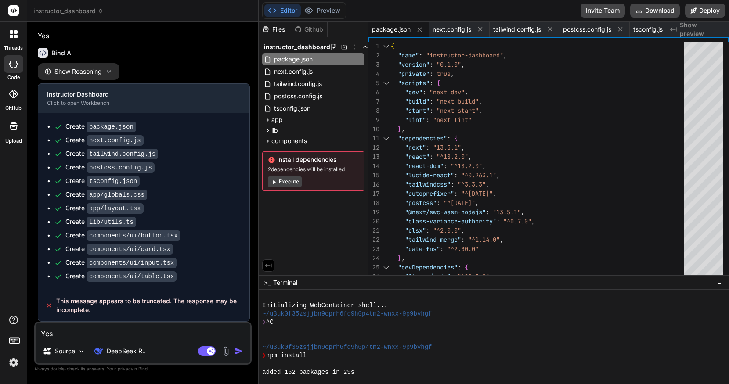
click at [108, 323] on textarea "Yes" at bounding box center [143, 331] width 215 height 16
type textarea "G"
type textarea "x"
type textarea "Ge"
type textarea "x"
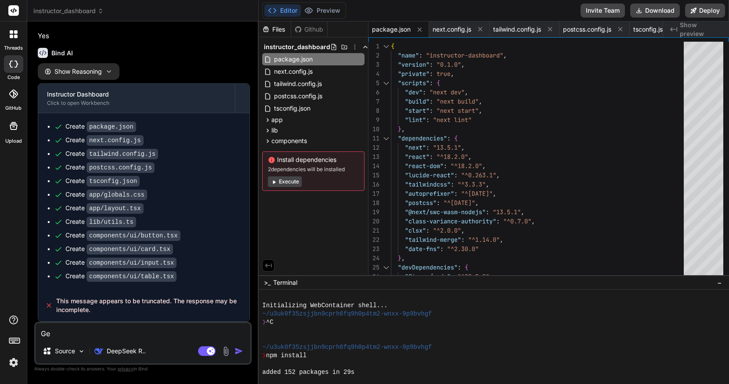
type textarea "Gen"
type textarea "x"
type textarea "Gene"
type textarea "x"
type textarea "Gener"
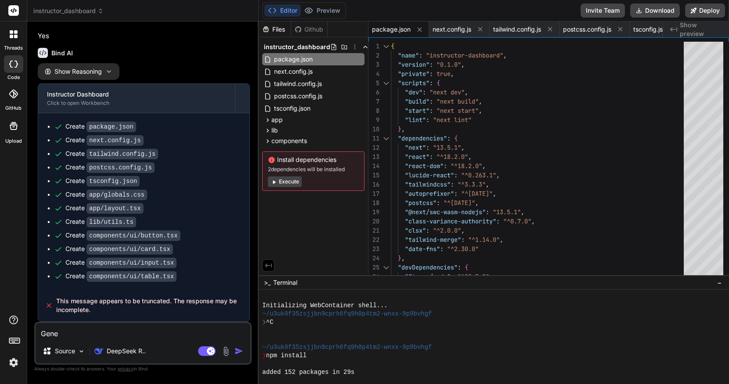
type textarea "x"
type textarea "Genera"
type textarea "x"
type textarea "Generat"
type textarea "x"
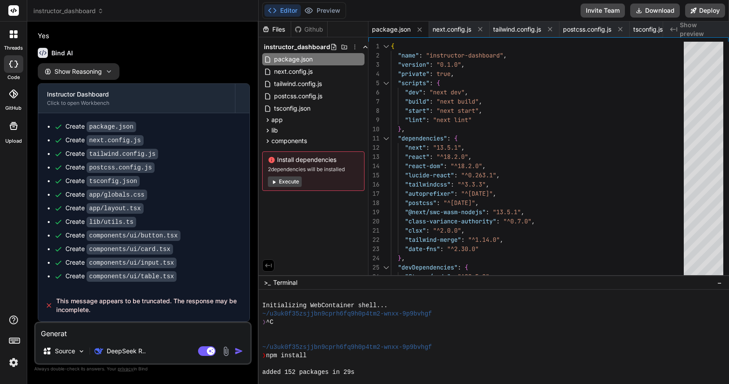
type textarea "Generate"
type textarea "x"
type textarea "Generate"
type textarea "x"
type textarea "Generate p"
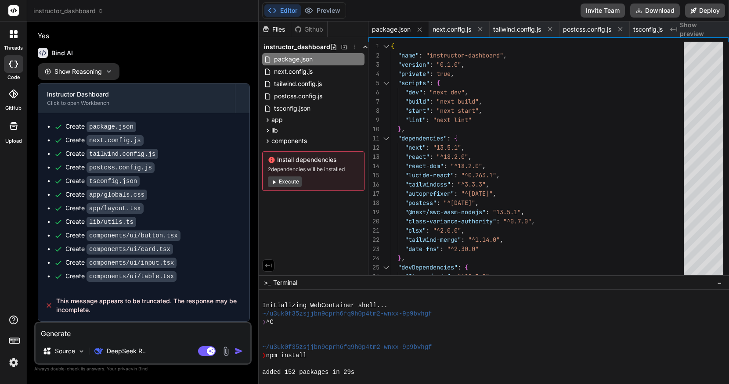
type textarea "x"
type textarea "Generate pr"
type textarea "x"
type textarea "Generate pre"
type textarea "x"
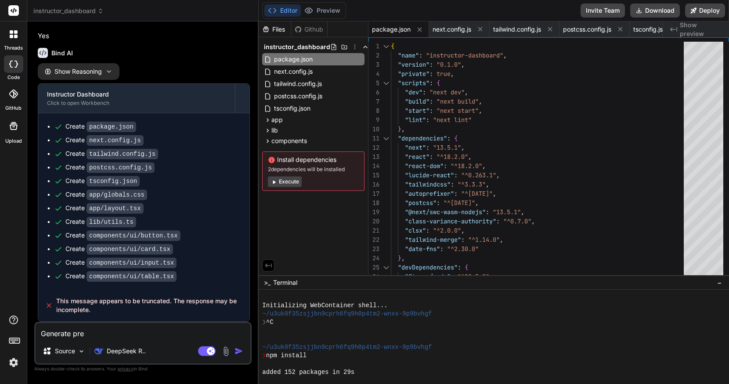
type textarea "Generate prev"
type textarea "x"
type textarea "Generate previ"
type textarea "x"
type textarea "Generate previe"
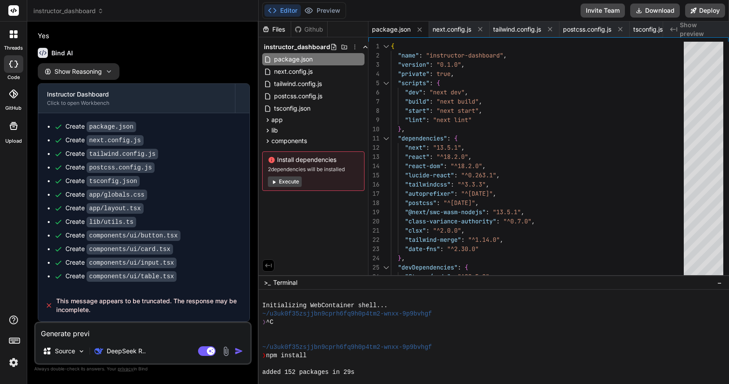
type textarea "x"
type textarea "Generate preview"
type textarea "x"
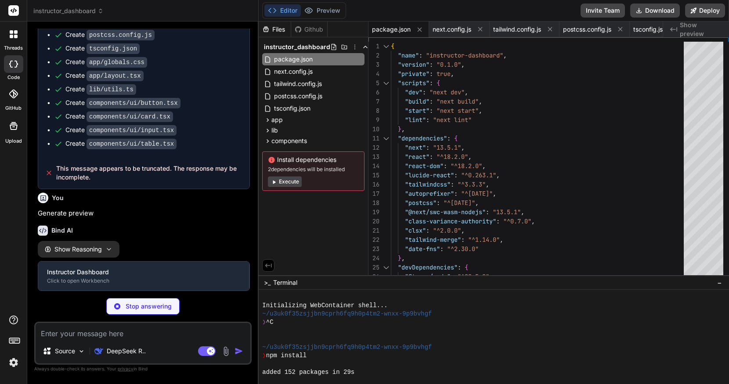
scroll to position [411, 0]
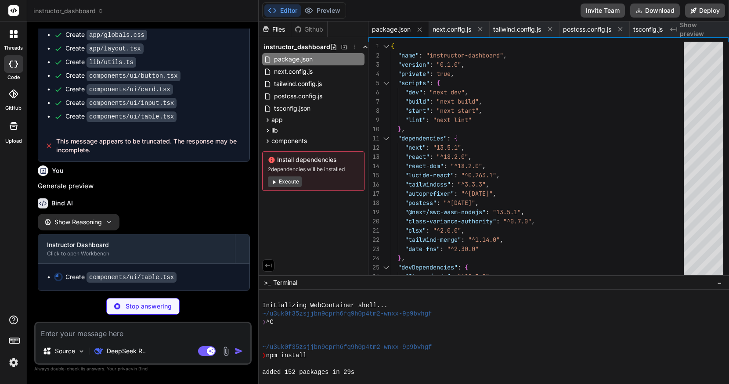
click at [112, 219] on icon "button" at bounding box center [108, 222] width 7 height 7
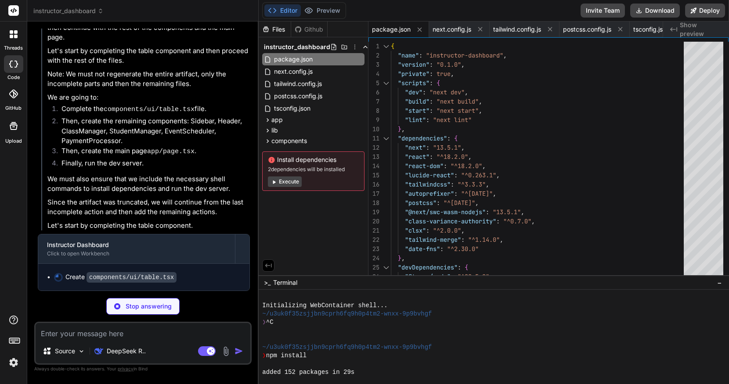
scroll to position [661, 0]
type textarea "x"
type textarea "TableHeader, TableBody, TableFooter, TableHead, TableRow, TableCell, TableCapti…"
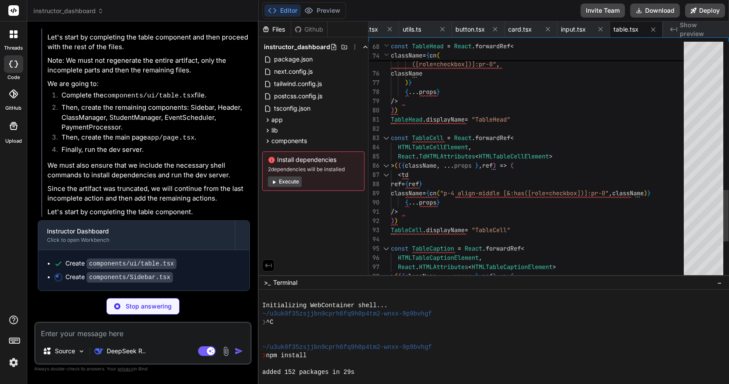
scroll to position [74, 0]
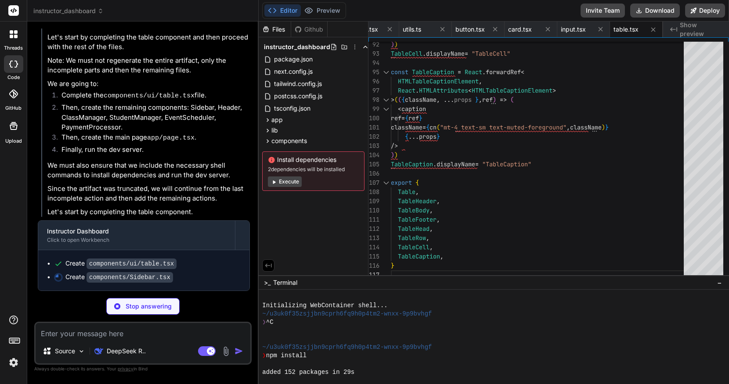
click at [683, 21] on span "Show preview" at bounding box center [701, 30] width 42 height 18
click at [721, 21] on span "Show preview" at bounding box center [701, 30] width 42 height 18
type textarea "x"
type textarea ") })} </div> </nav> </div> ) }"
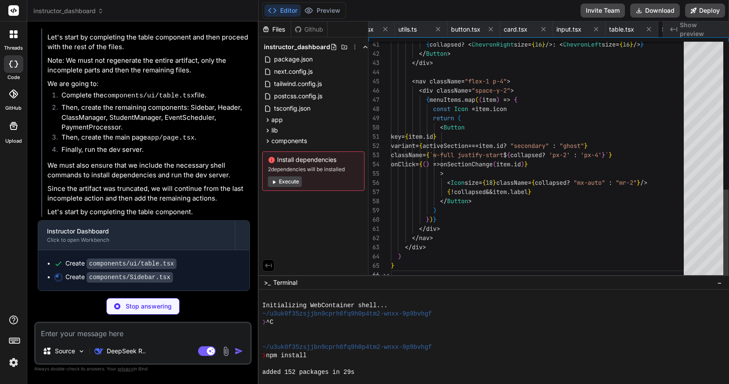
scroll to position [65, 0]
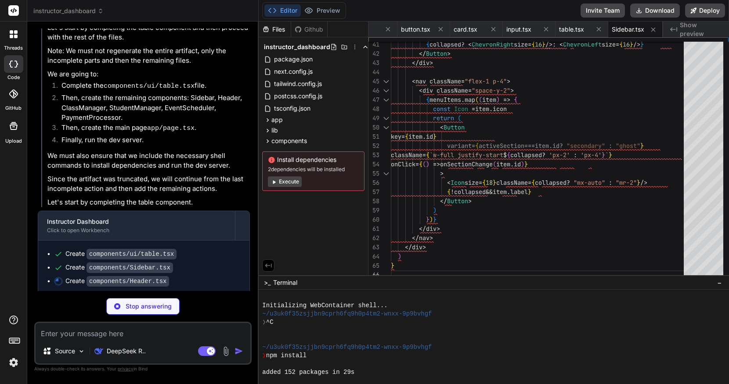
type textarea "x"
type textarea ") }"
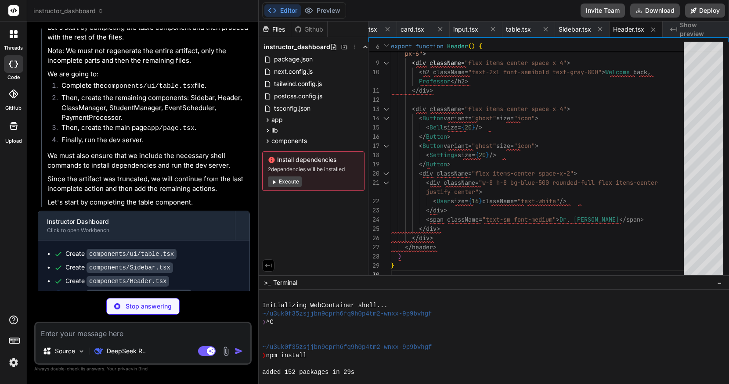
scroll to position [702, 0]
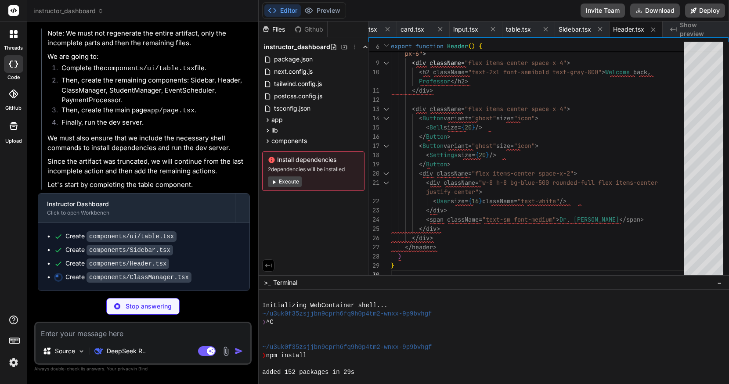
type textarea "x"
type textarea "))} </TableBody> </Table> </CardContent> </Card> </div> ) }"
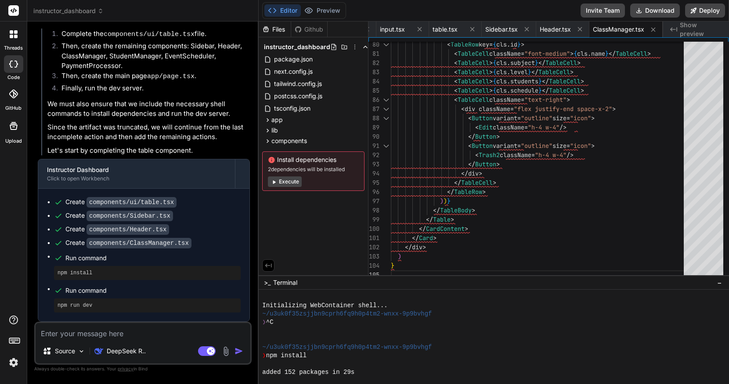
scroll to position [11, 0]
click at [292, 177] on button "Execute" at bounding box center [285, 182] width 34 height 11
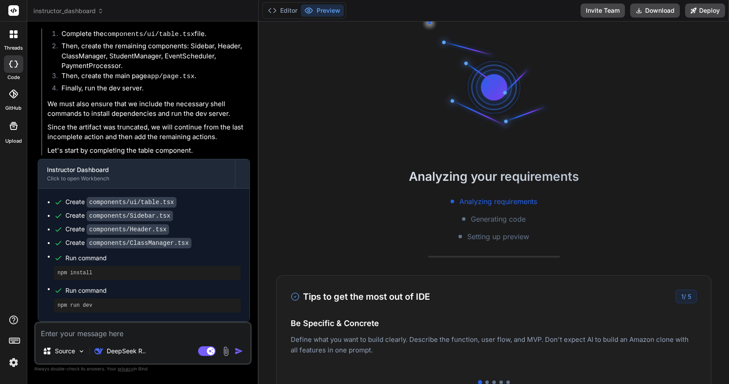
type textarea "x"
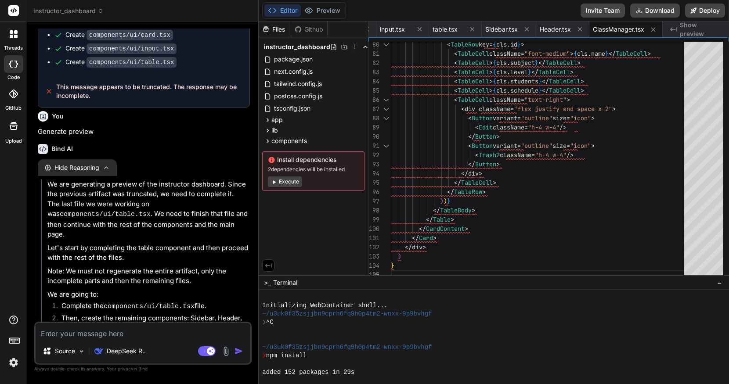
scroll to position [736, 0]
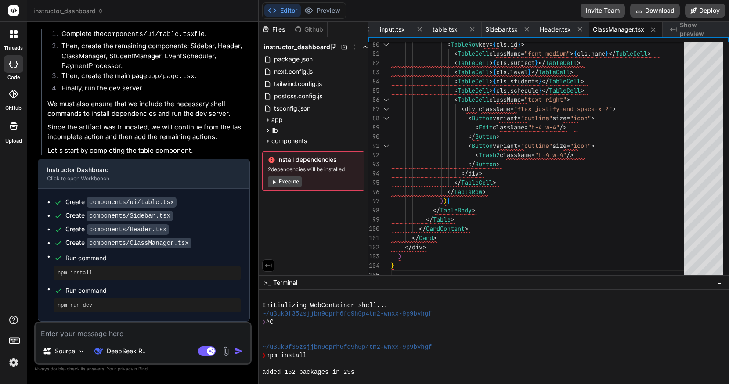
click at [100, 326] on textarea at bounding box center [143, 331] width 215 height 16
type textarea "G"
type textarea "x"
type textarea "Ge"
type textarea "x"
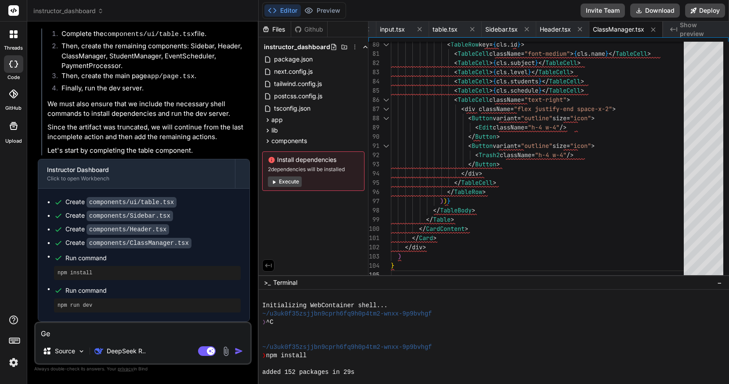
type textarea "Gen"
type textarea "x"
type textarea "Gene"
type textarea "x"
type textarea "Gener"
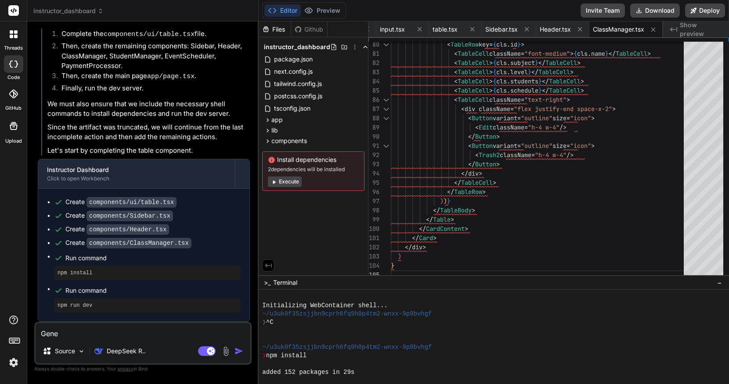
type textarea "x"
type textarea "Genera"
type textarea "x"
type textarea "Generat"
type textarea "x"
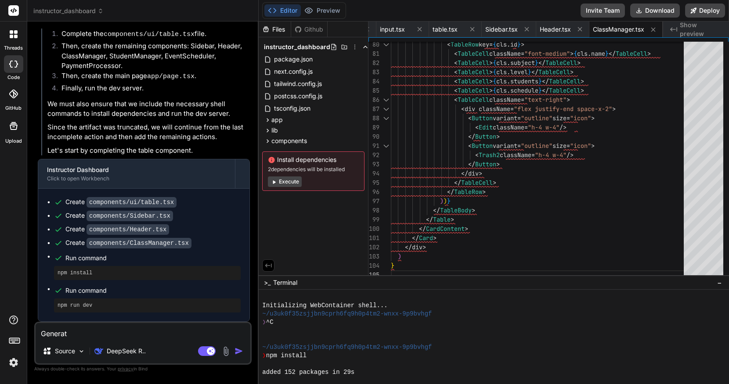
type textarea "Generate"
type textarea "x"
type textarea "Generate"
type textarea "x"
type textarea "Generate p"
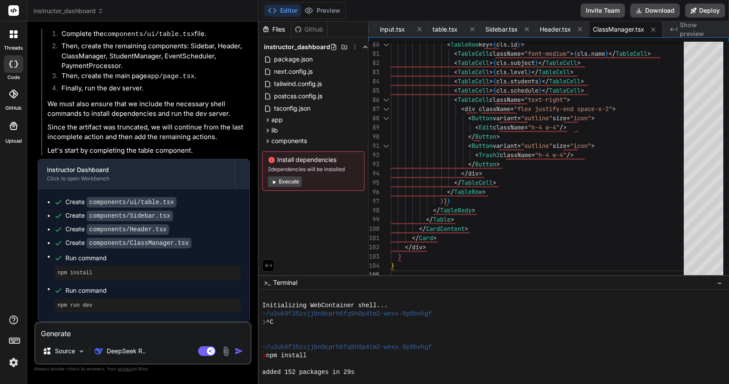
type textarea "x"
type textarea "Generate pr"
type textarea "x"
type textarea "Generate pre"
type textarea "x"
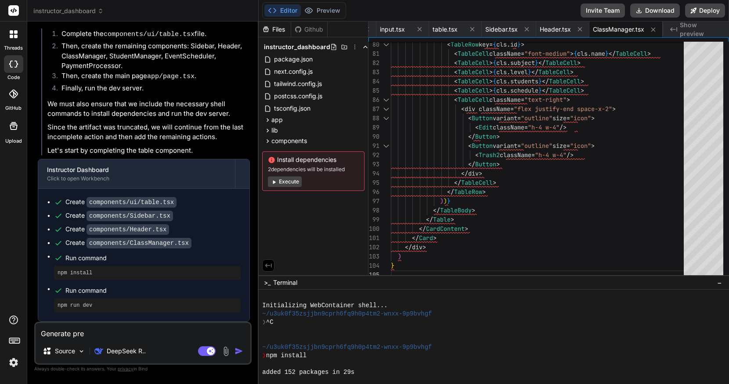
type textarea "Generate prev"
type textarea "x"
type textarea "Generate preve"
type textarea "x"
type textarea "Generate prevei"
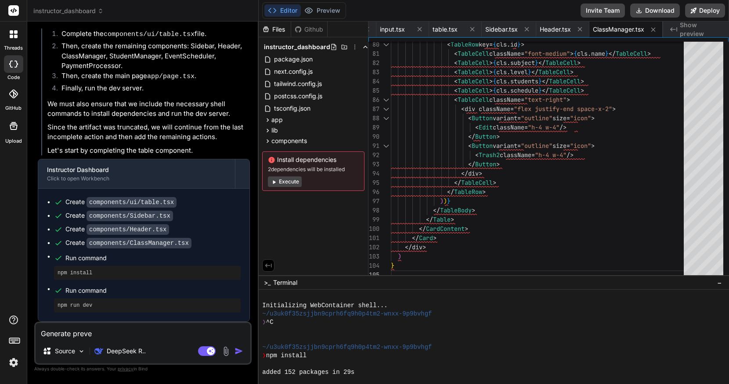
type textarea "x"
type textarea "Generate preve"
type textarea "x"
type textarea "Generate prev"
type textarea "x"
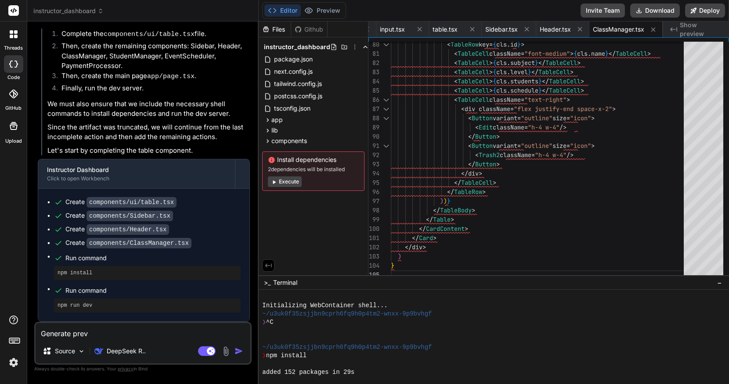
type textarea "Generate previ"
type textarea "x"
type textarea "Generate previe"
type textarea "x"
type textarea "Generate preview"
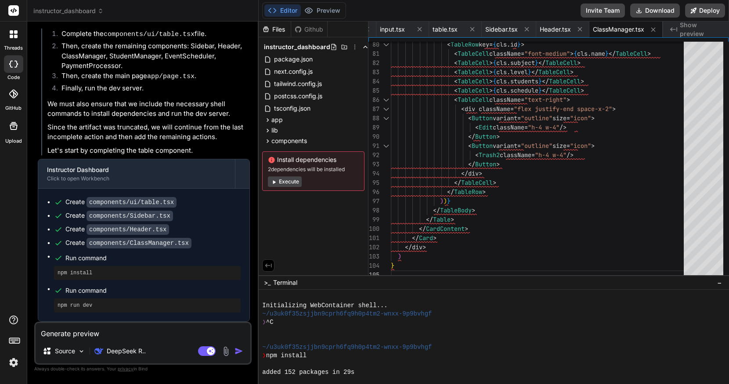
type textarea "x"
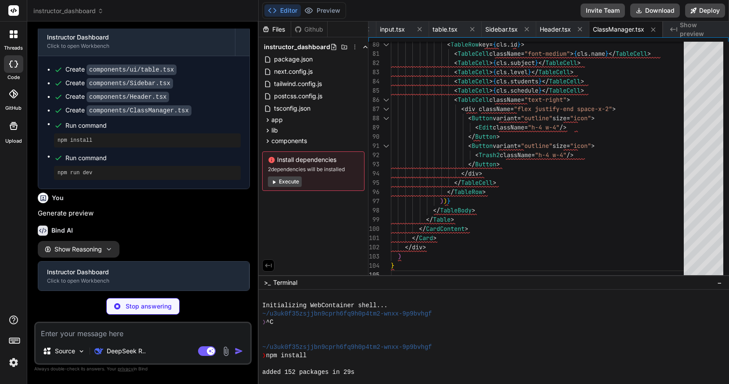
scroll to position [896, 0]
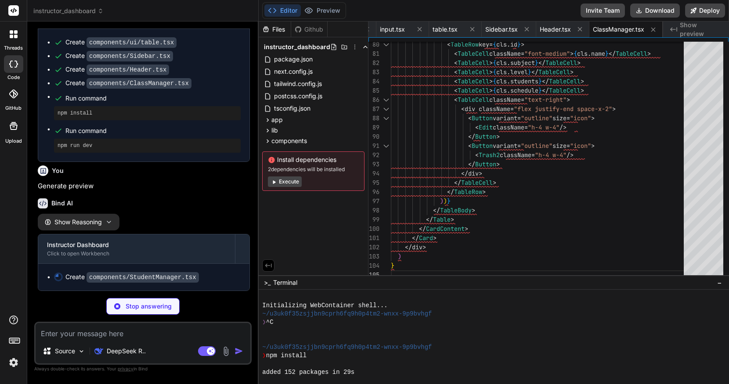
type textarea "x"
type textarea "</TableBody> </Table> </CardContent> </Card> </div> ) }"
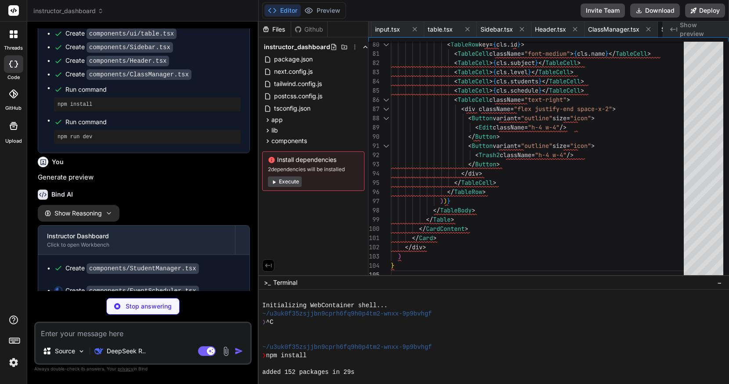
scroll to position [909, 0]
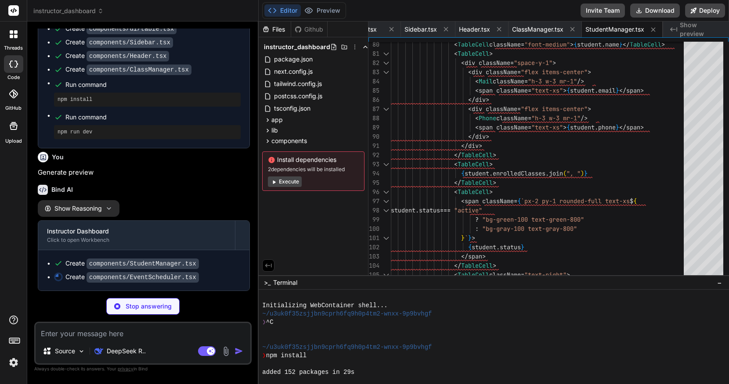
type textarea "x"
type textarea "</div> ) }"
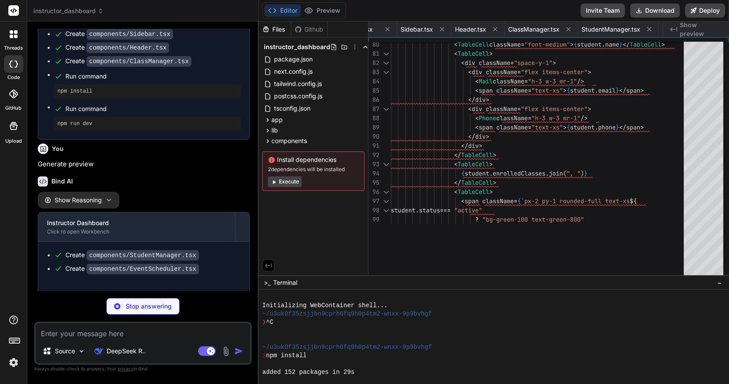
type textarea "x"
type textarea "</main> </div> </div> ) }"
type textarea "x"
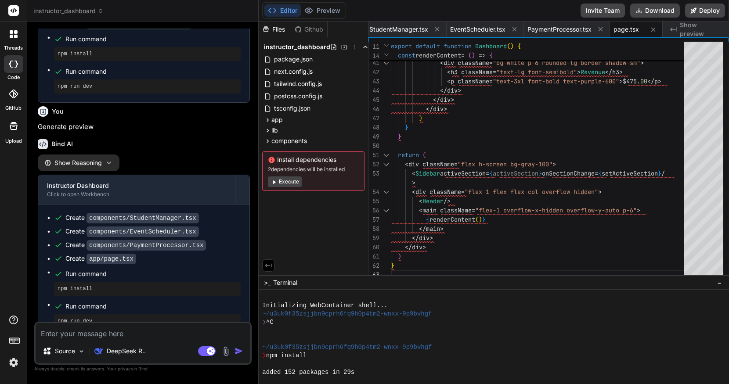
scroll to position [942, 0]
